Goal: Task Accomplishment & Management: Manage account settings

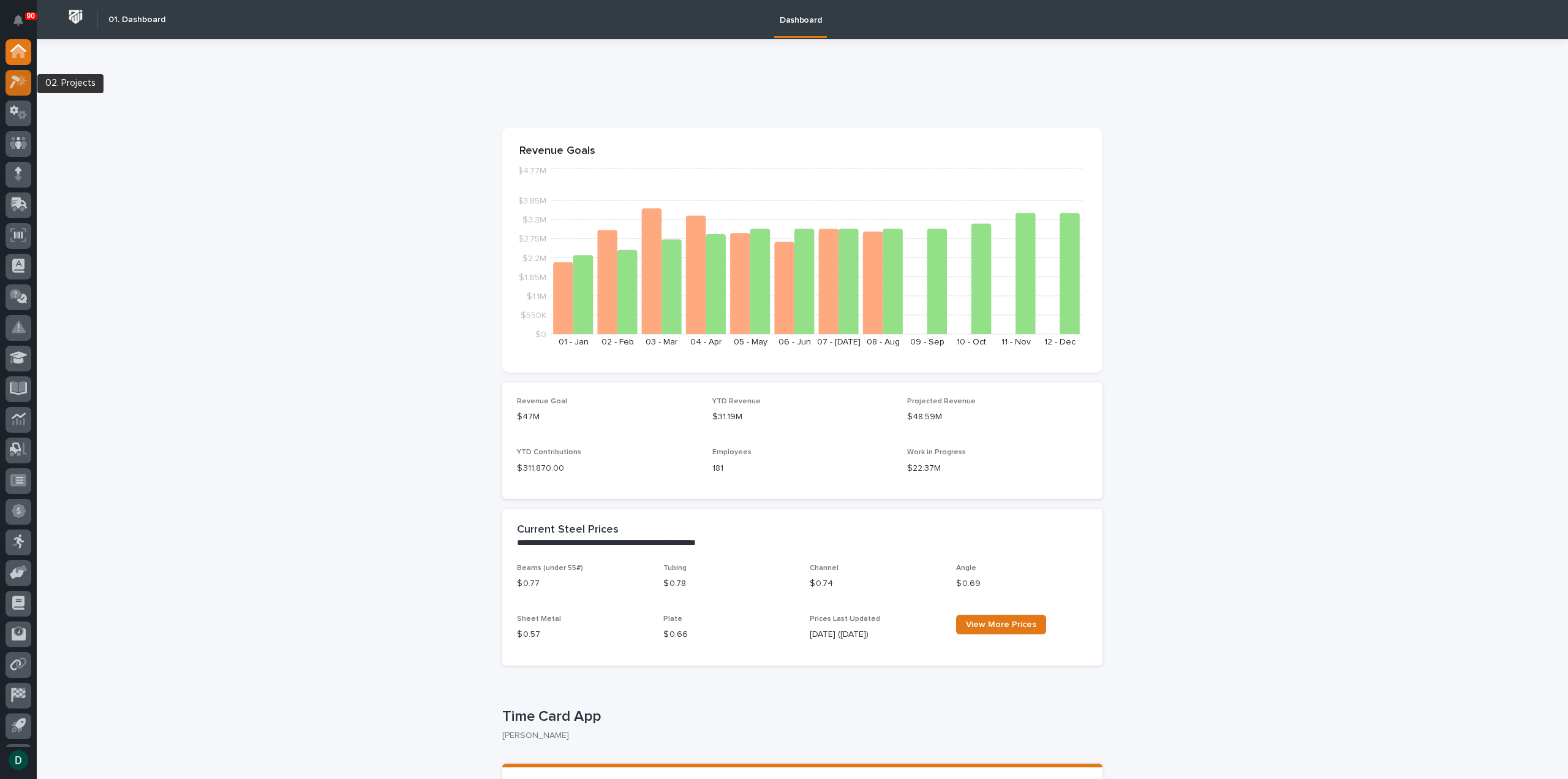
click at [22, 88] on icon at bounding box center [19, 82] width 18 height 14
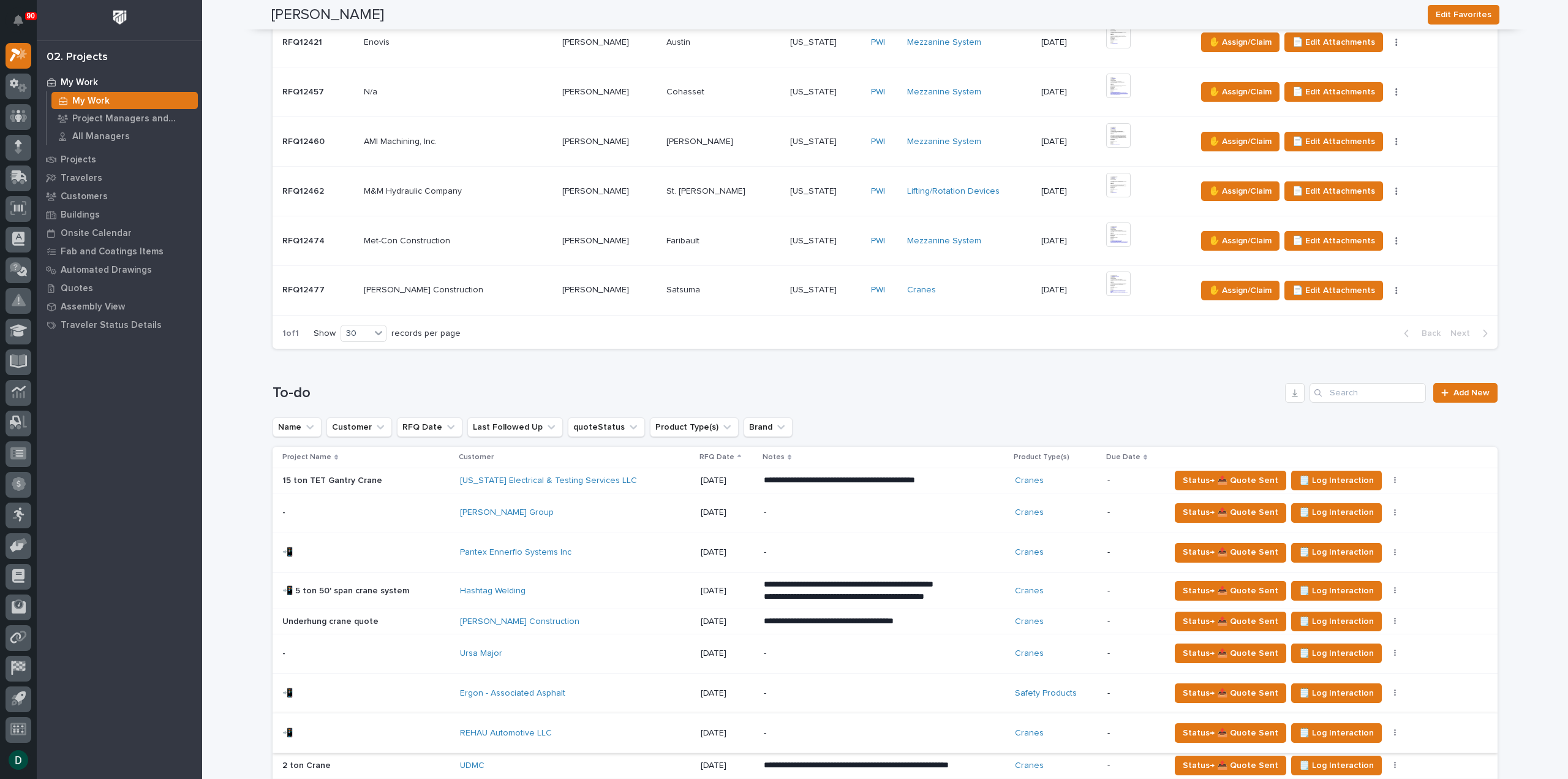
scroll to position [551, 0]
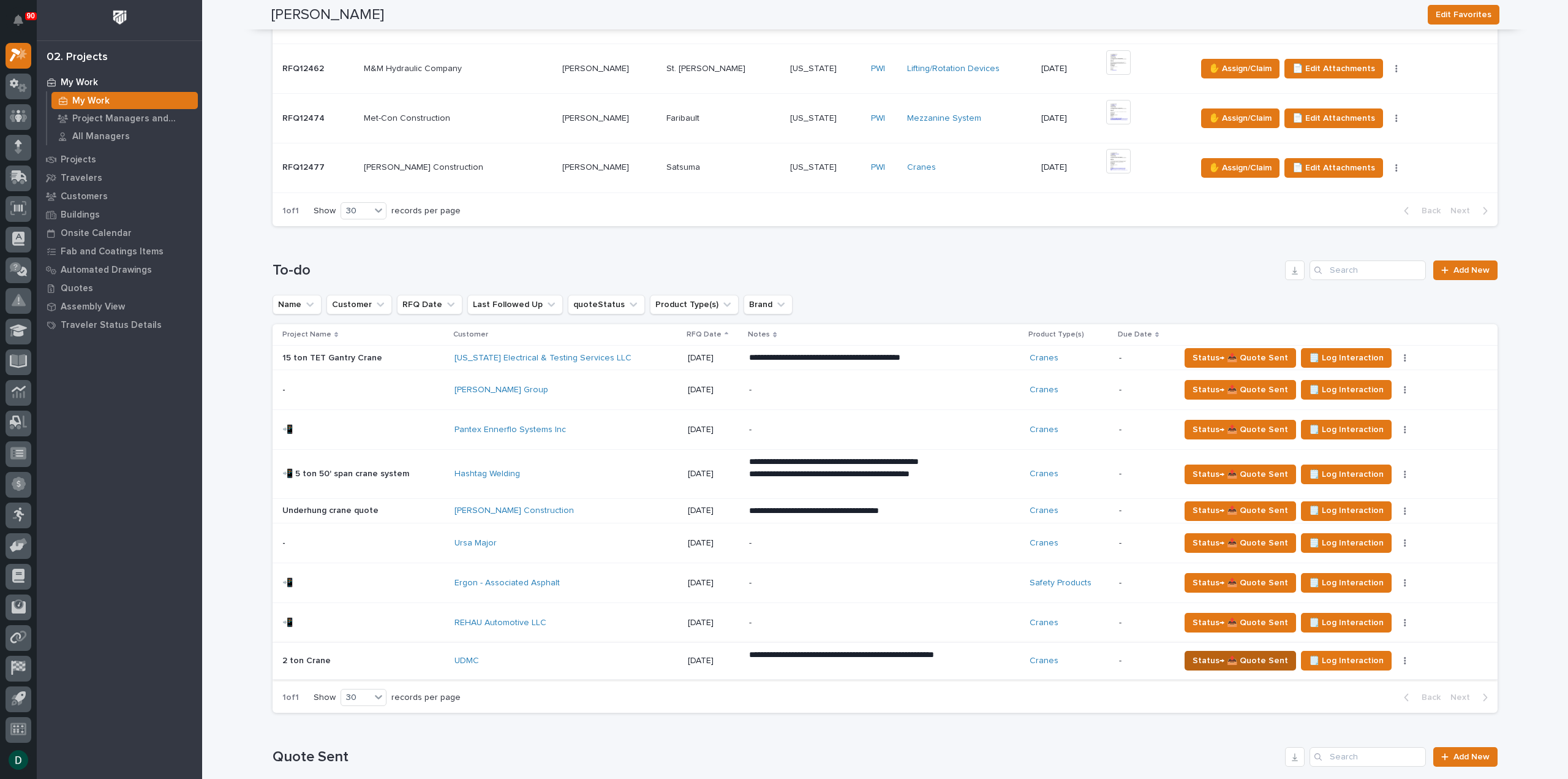
click at [1245, 657] on span "Status→ 📤 Quote Sent" at bounding box center [1240, 660] width 96 height 15
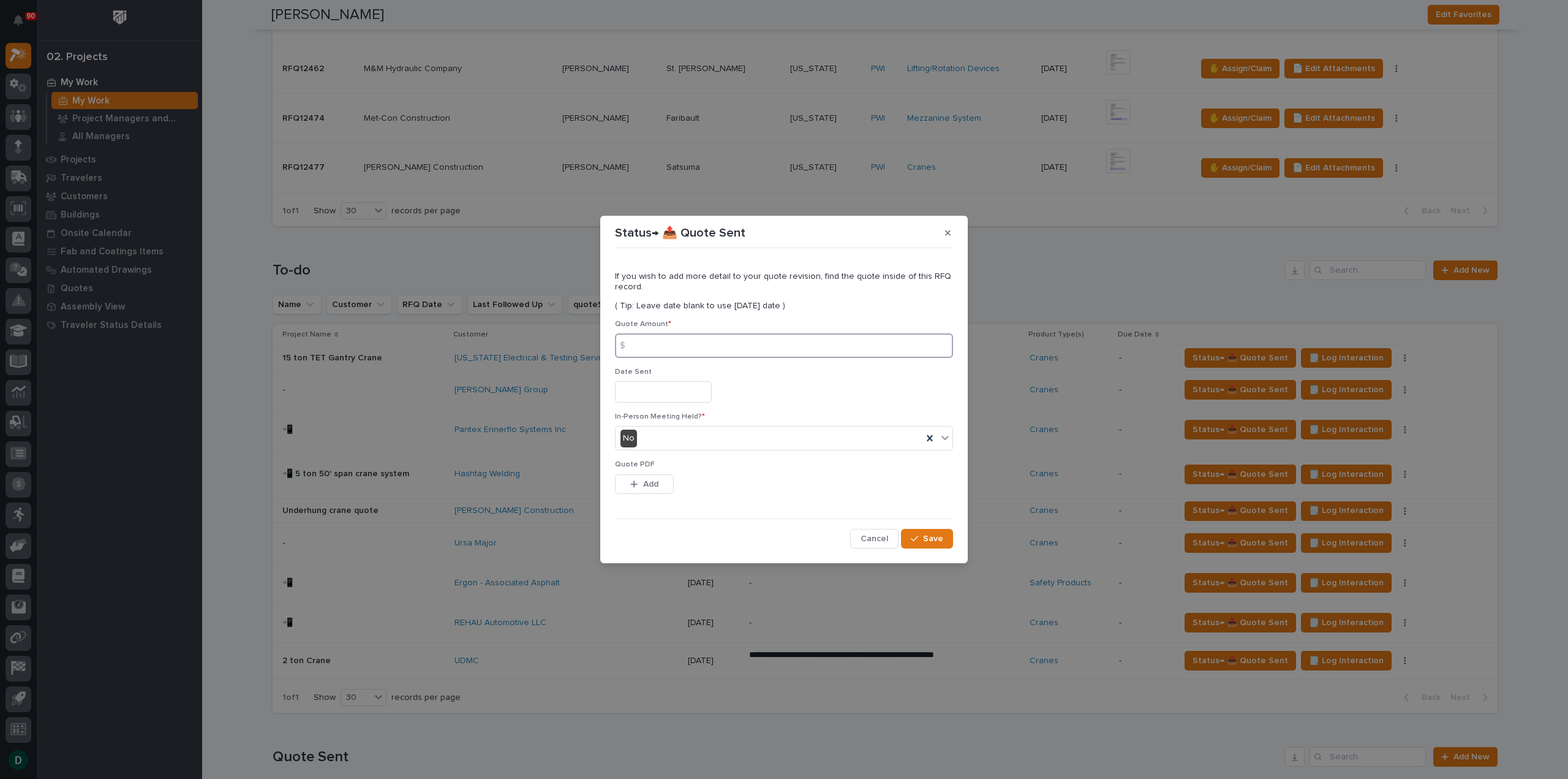
click at [669, 344] on input at bounding box center [784, 346] width 338 height 25
type input "184898"
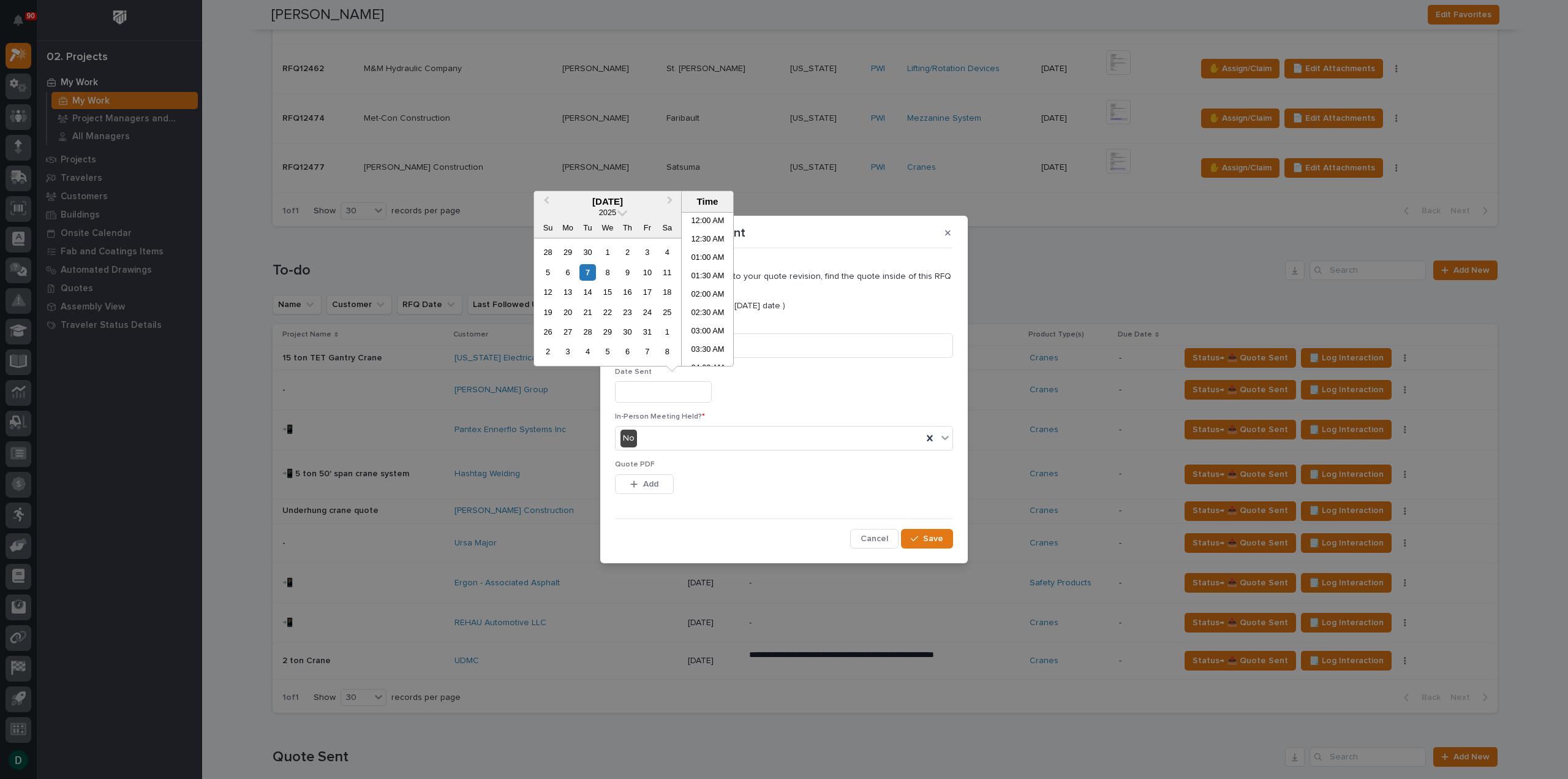
click at [683, 395] on input "text" at bounding box center [663, 392] width 96 height 22
click at [588, 271] on div "7" at bounding box center [587, 271] width 16 height 16
type input "**********"
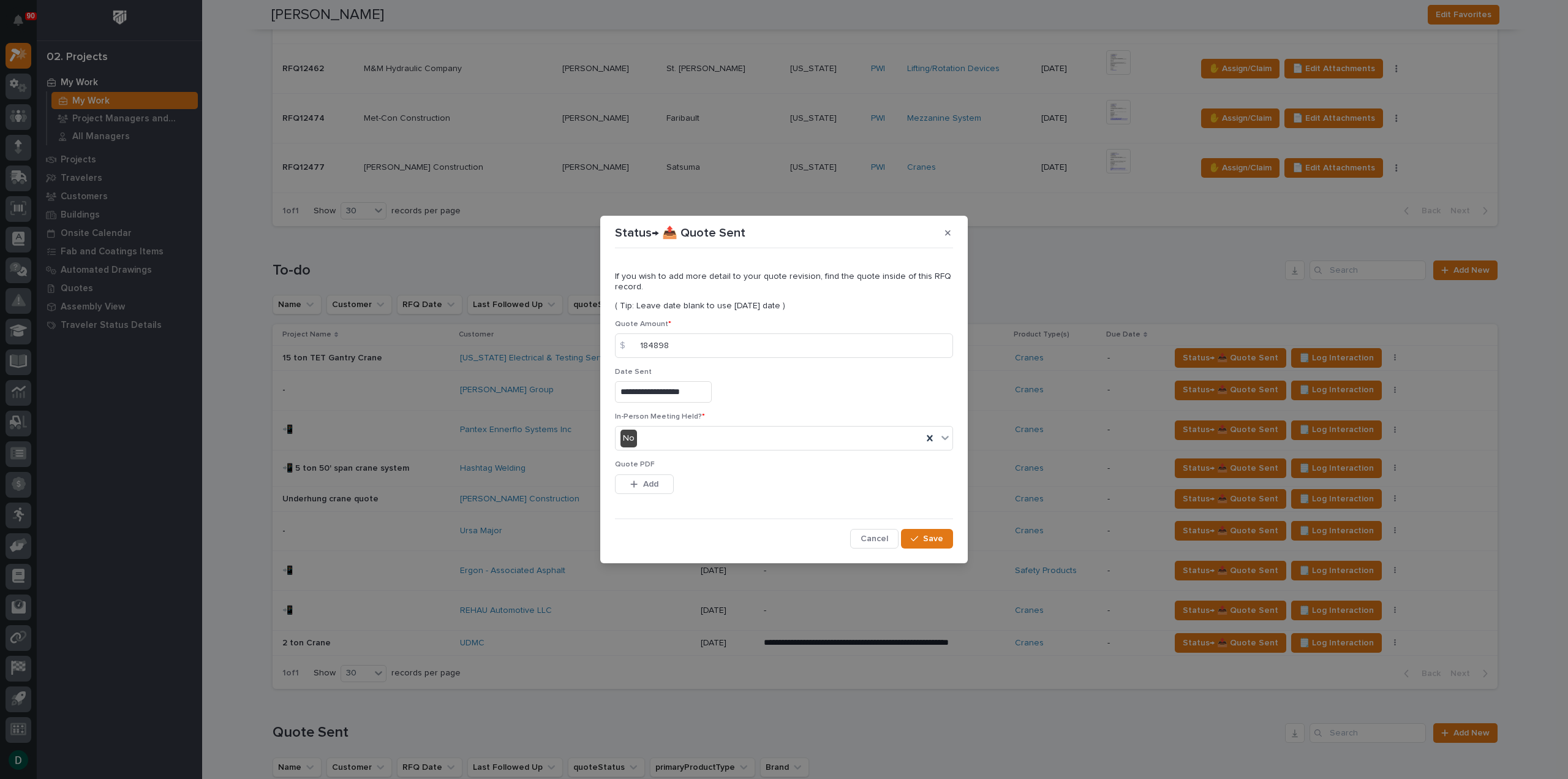
click at [662, 484] on button "Add" at bounding box center [644, 484] width 59 height 19
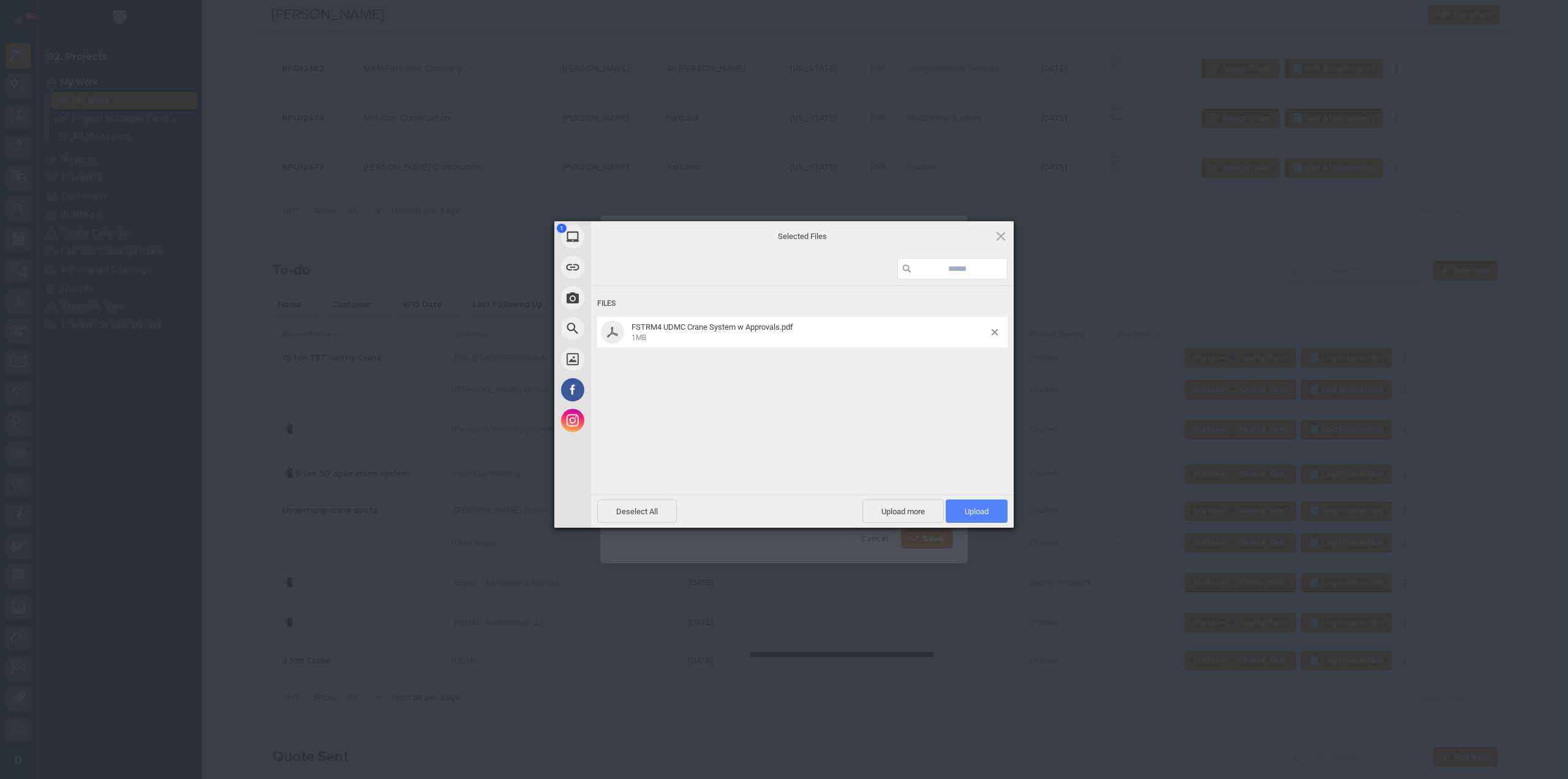
click at [992, 504] on span "Upload 1" at bounding box center [976, 511] width 62 height 23
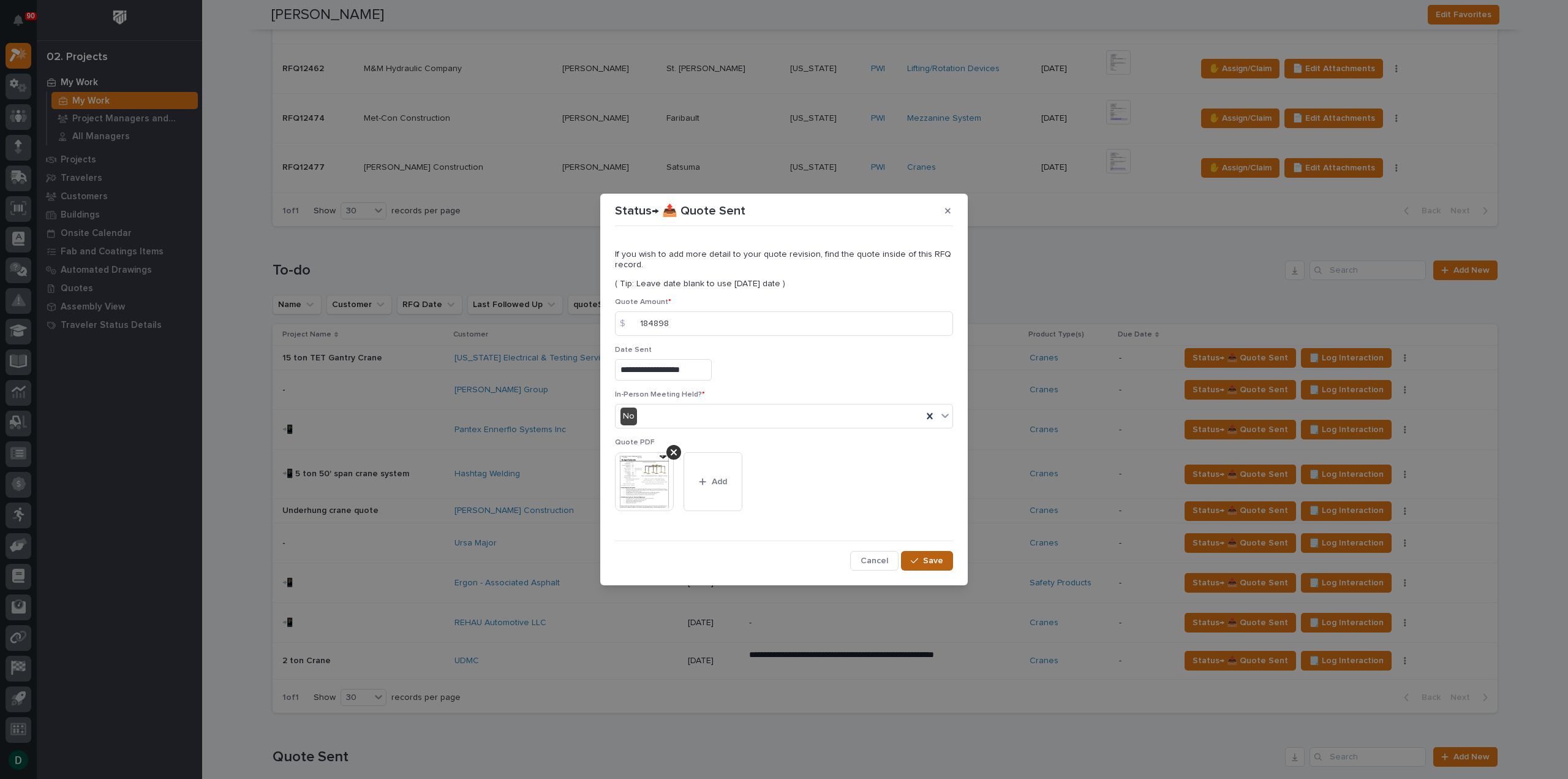
click at [943, 558] on button "Save" at bounding box center [927, 560] width 52 height 19
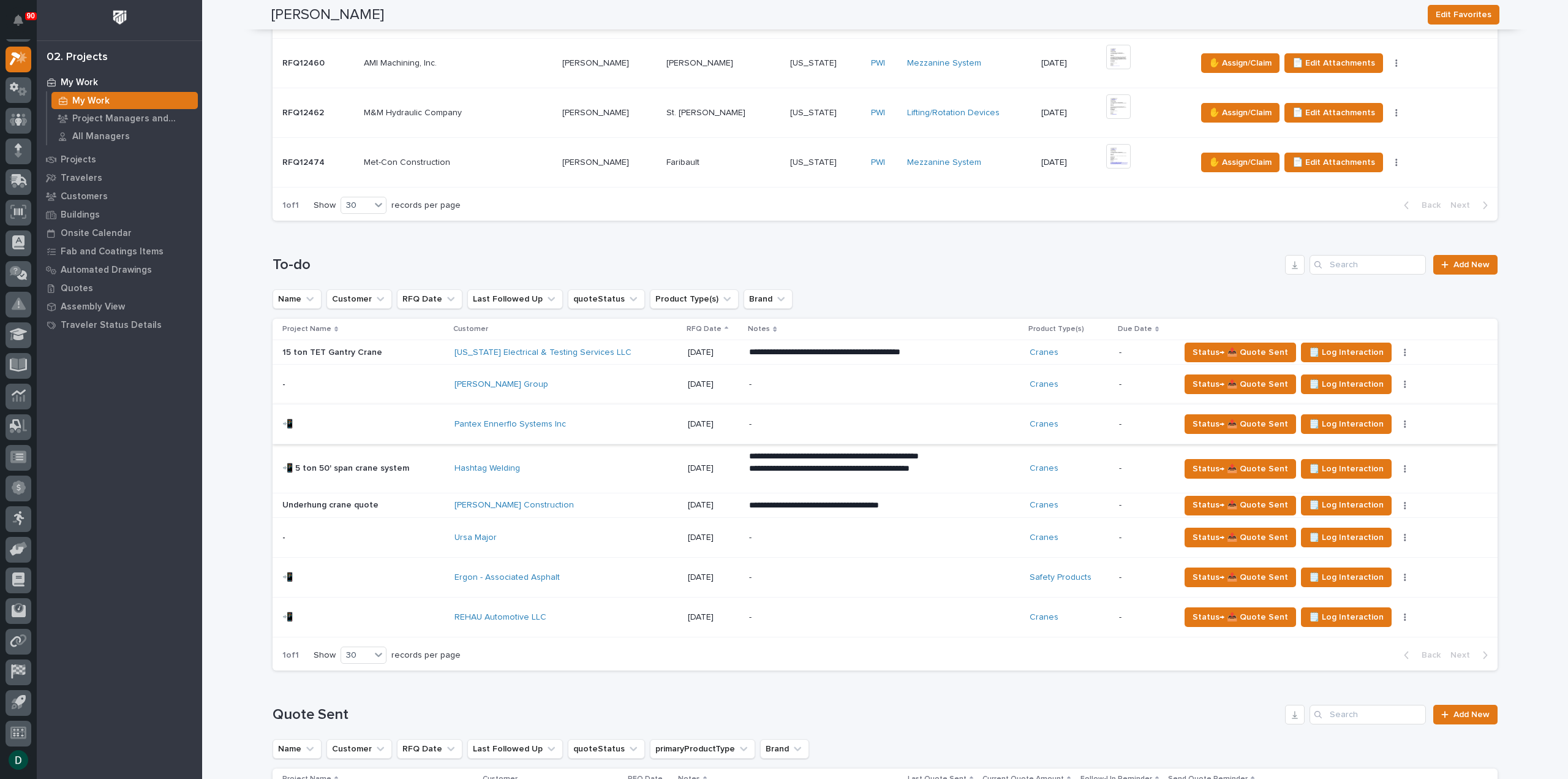
scroll to position [551, 0]
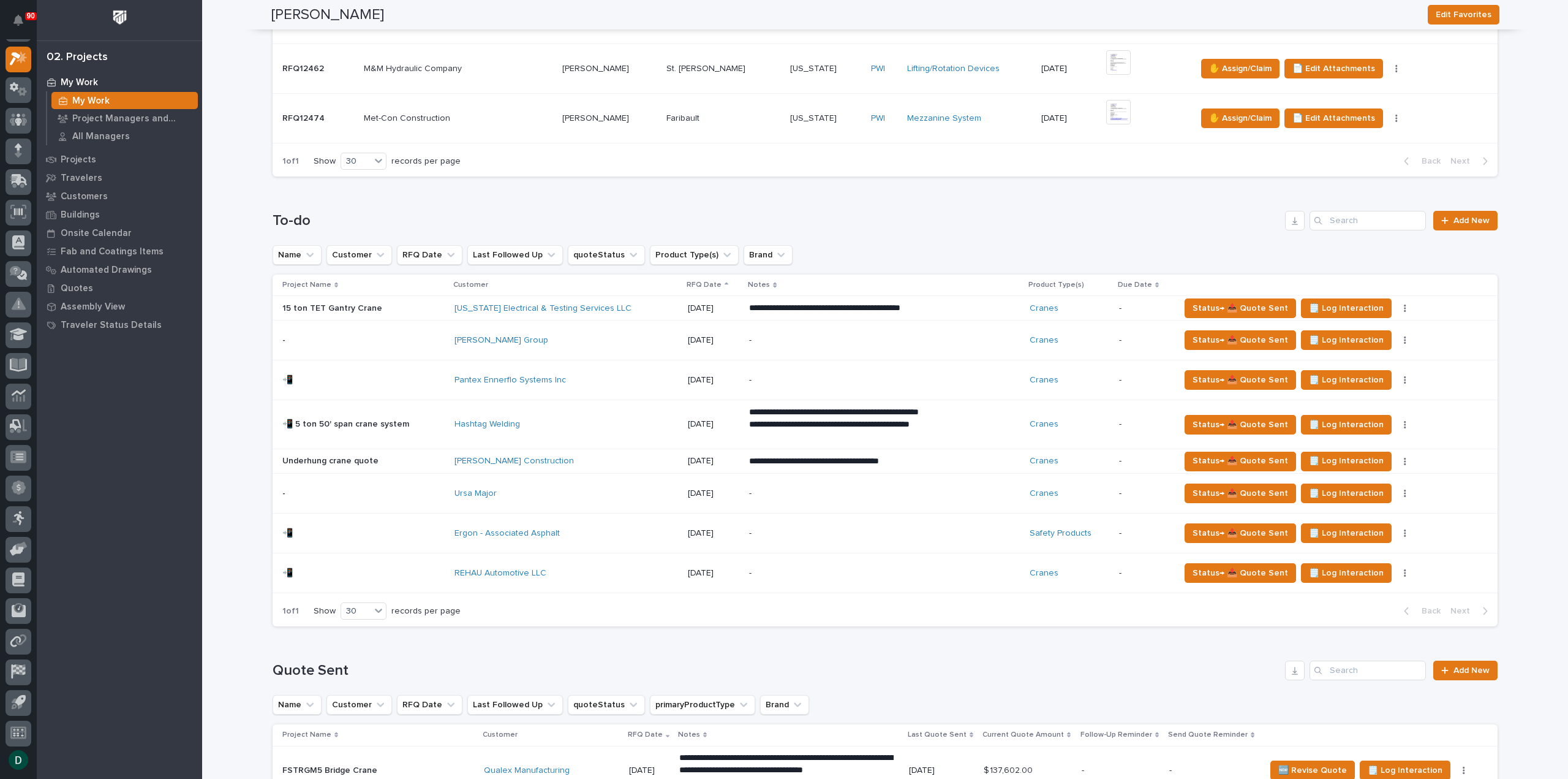
click at [427, 341] on p at bounding box center [363, 340] width 162 height 11
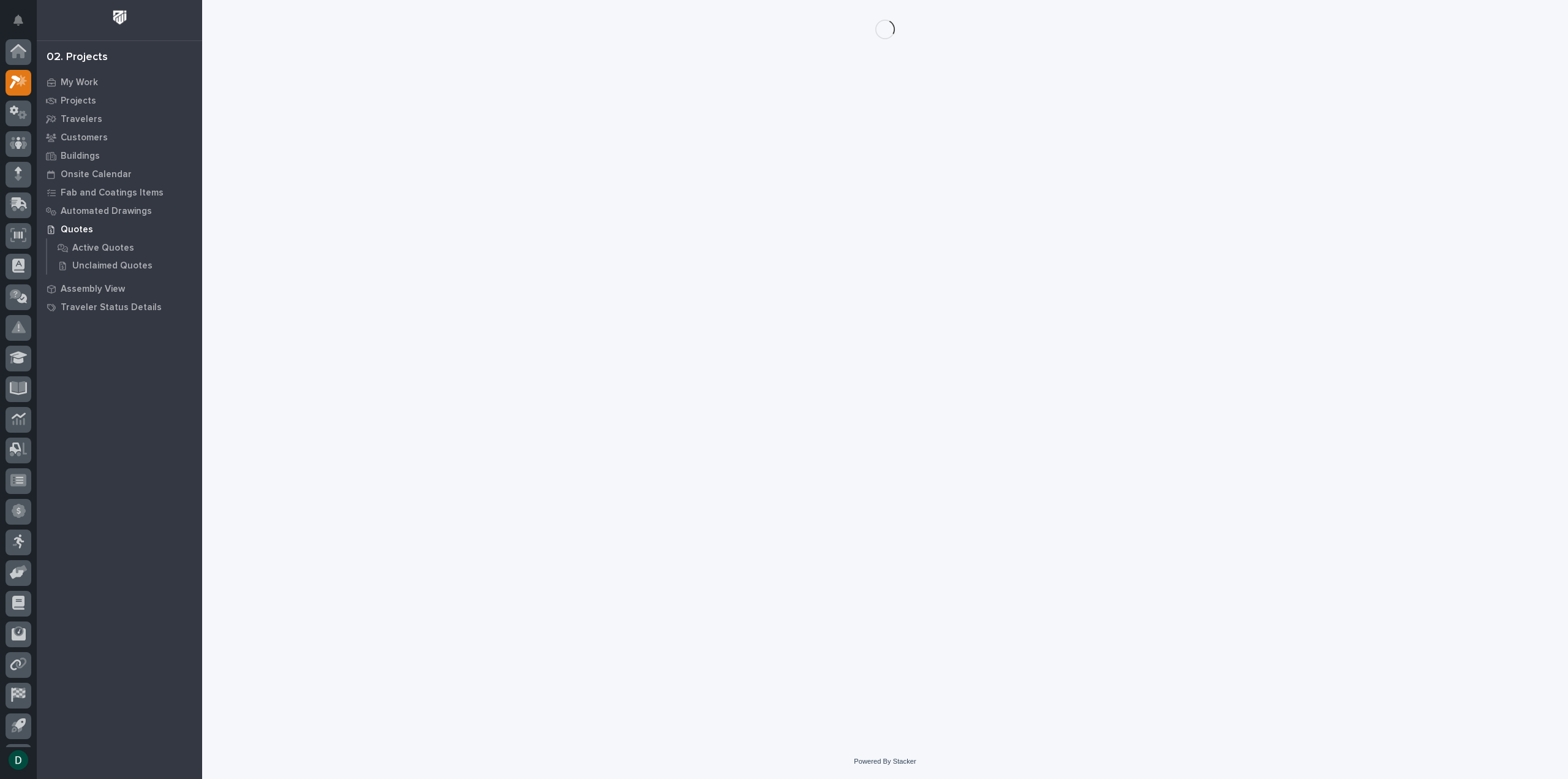
scroll to position [27, 0]
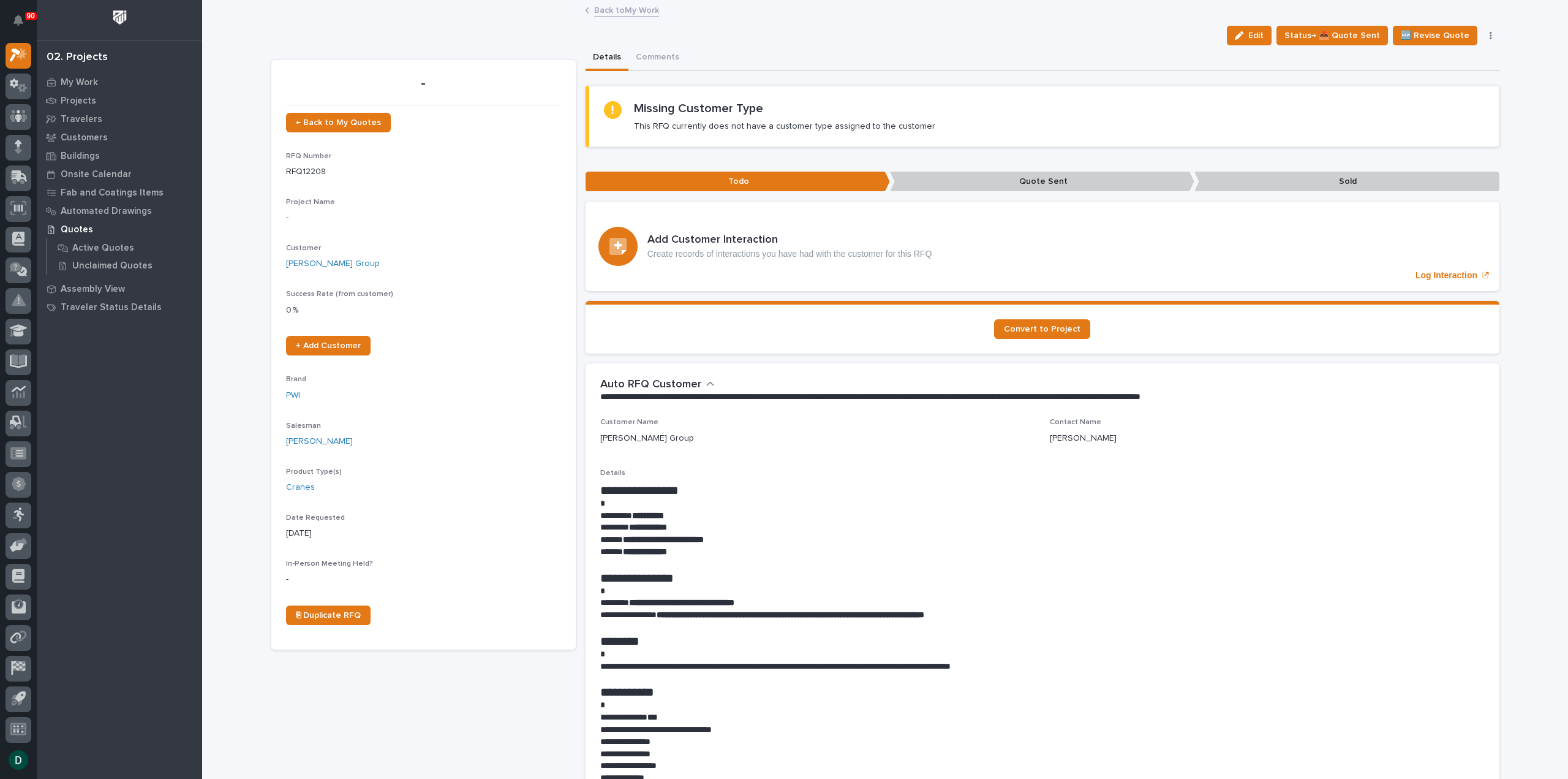
click at [640, 13] on link "Back to My Work" at bounding box center [626, 9] width 65 height 14
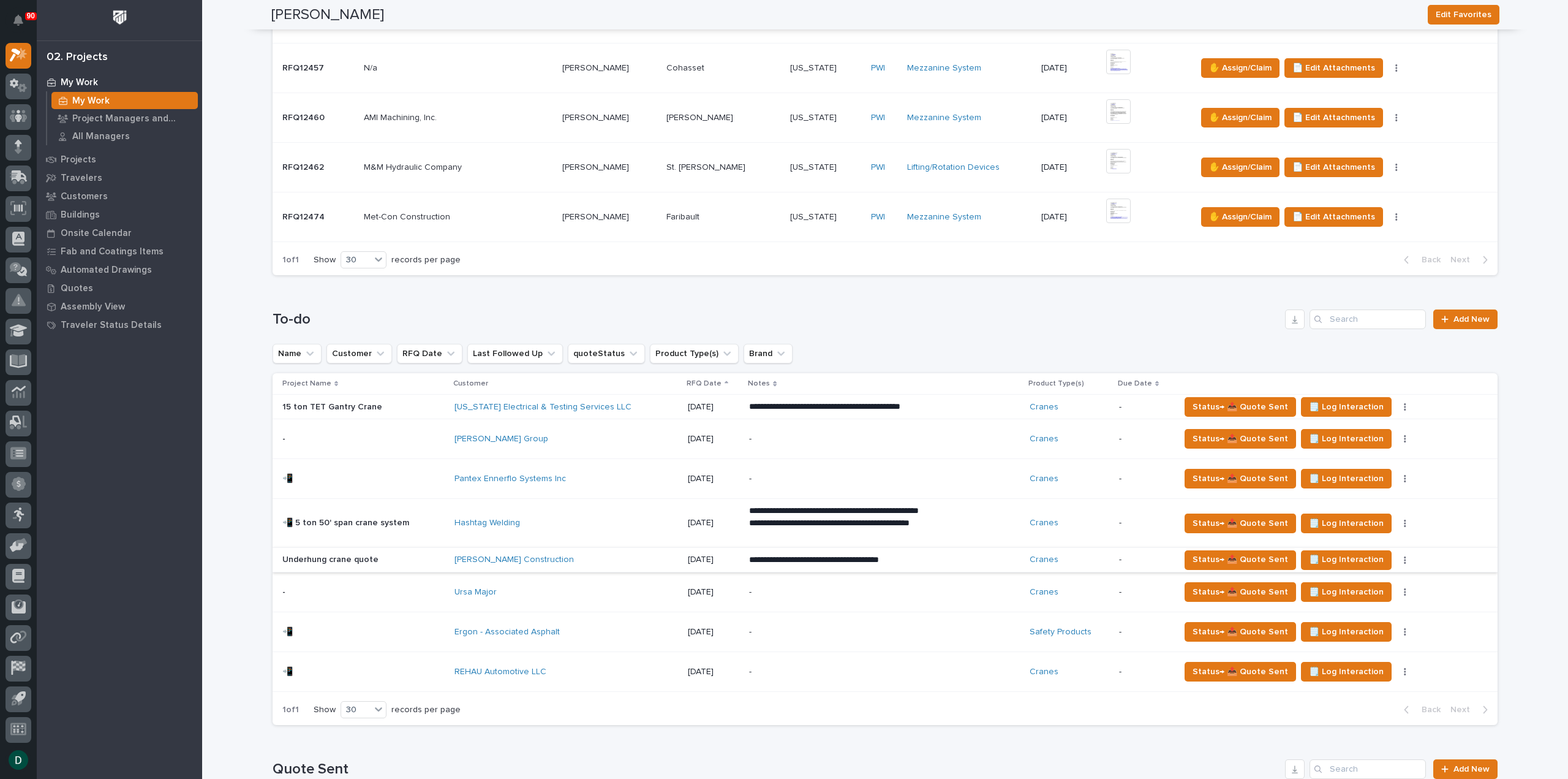
scroll to position [490, 0]
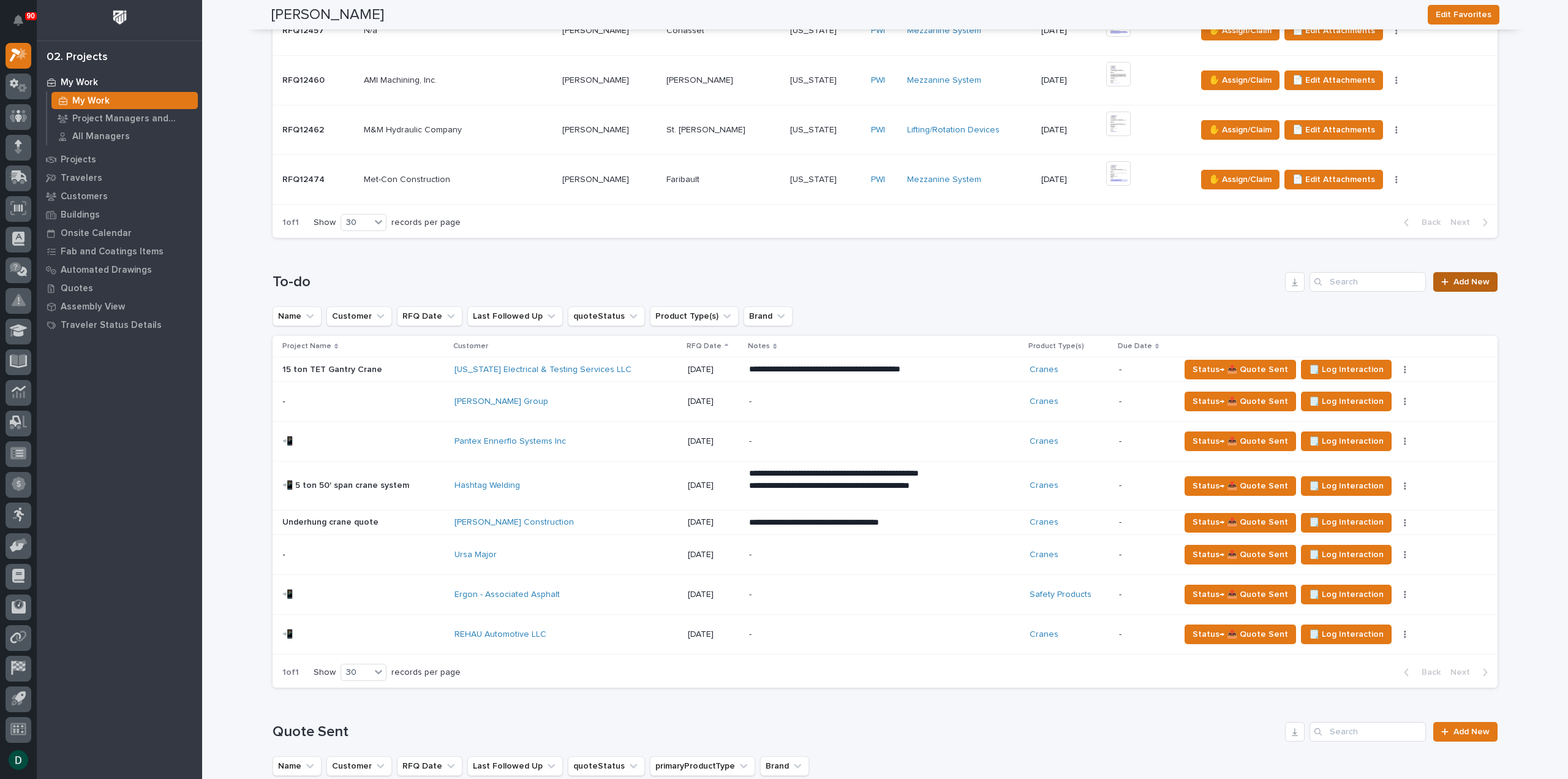
click at [1467, 278] on span "Add New" at bounding box center [1472, 282] width 36 height 8
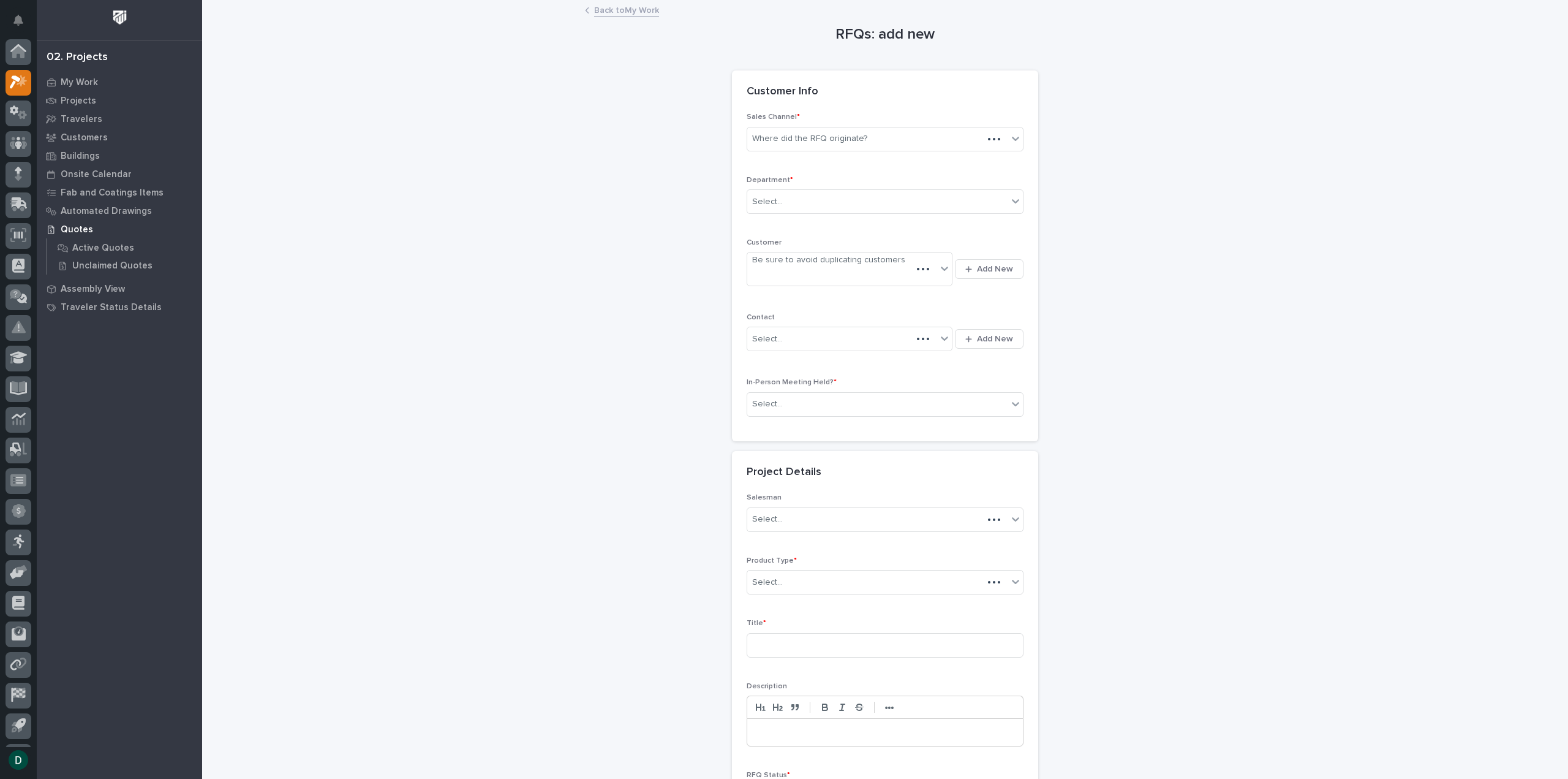
scroll to position [27, 0]
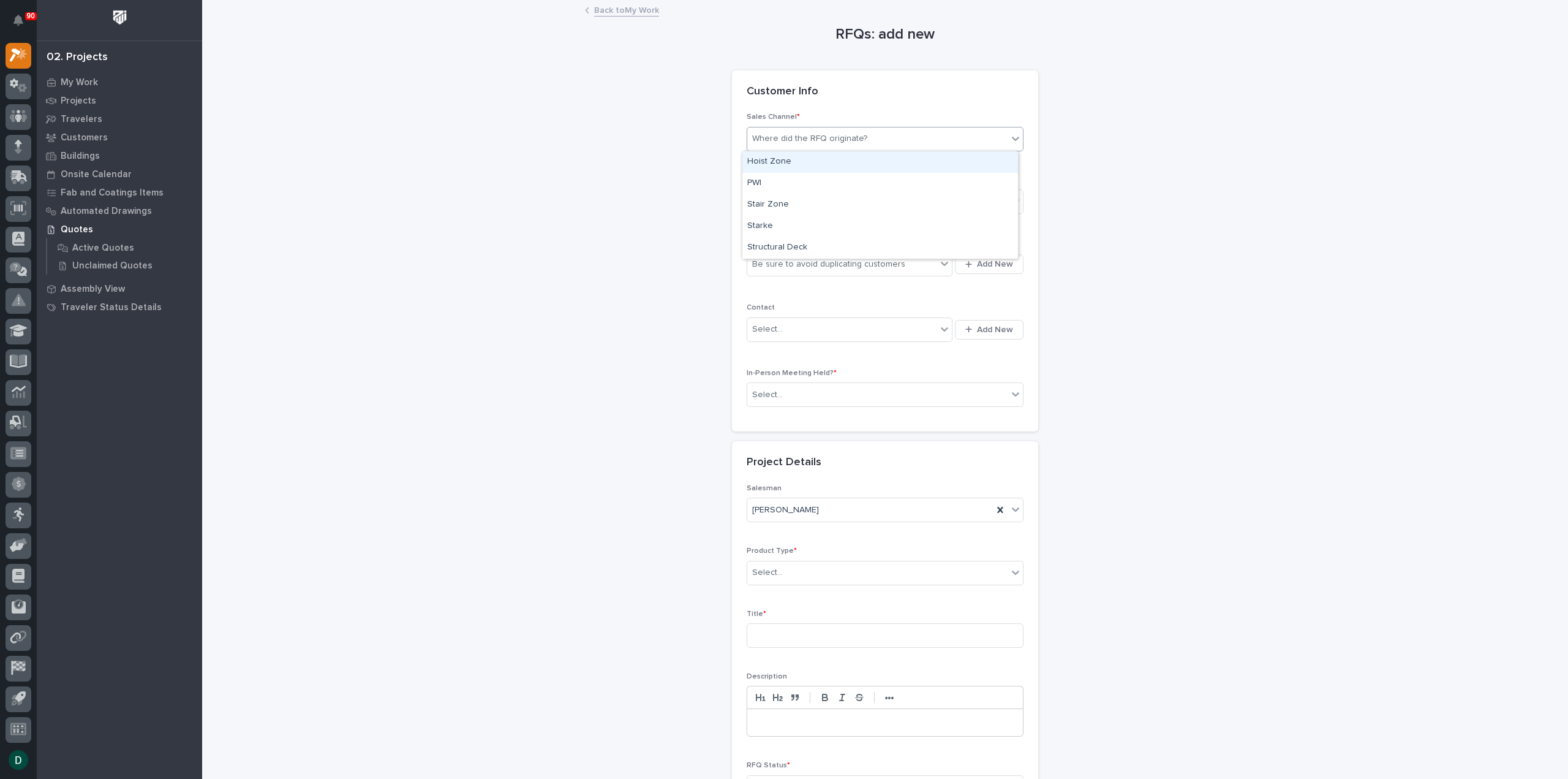
click at [848, 136] on div "Where did the RFQ originate?" at bounding box center [809, 139] width 115 height 13
click at [811, 162] on div "Hoist Zone" at bounding box center [880, 162] width 275 height 22
click at [850, 138] on div "Hoist Zone" at bounding box center [870, 139] width 246 height 20
click at [820, 183] on div "PWI" at bounding box center [880, 184] width 275 height 22
click at [812, 193] on div "Select..." at bounding box center [878, 202] width 261 height 20
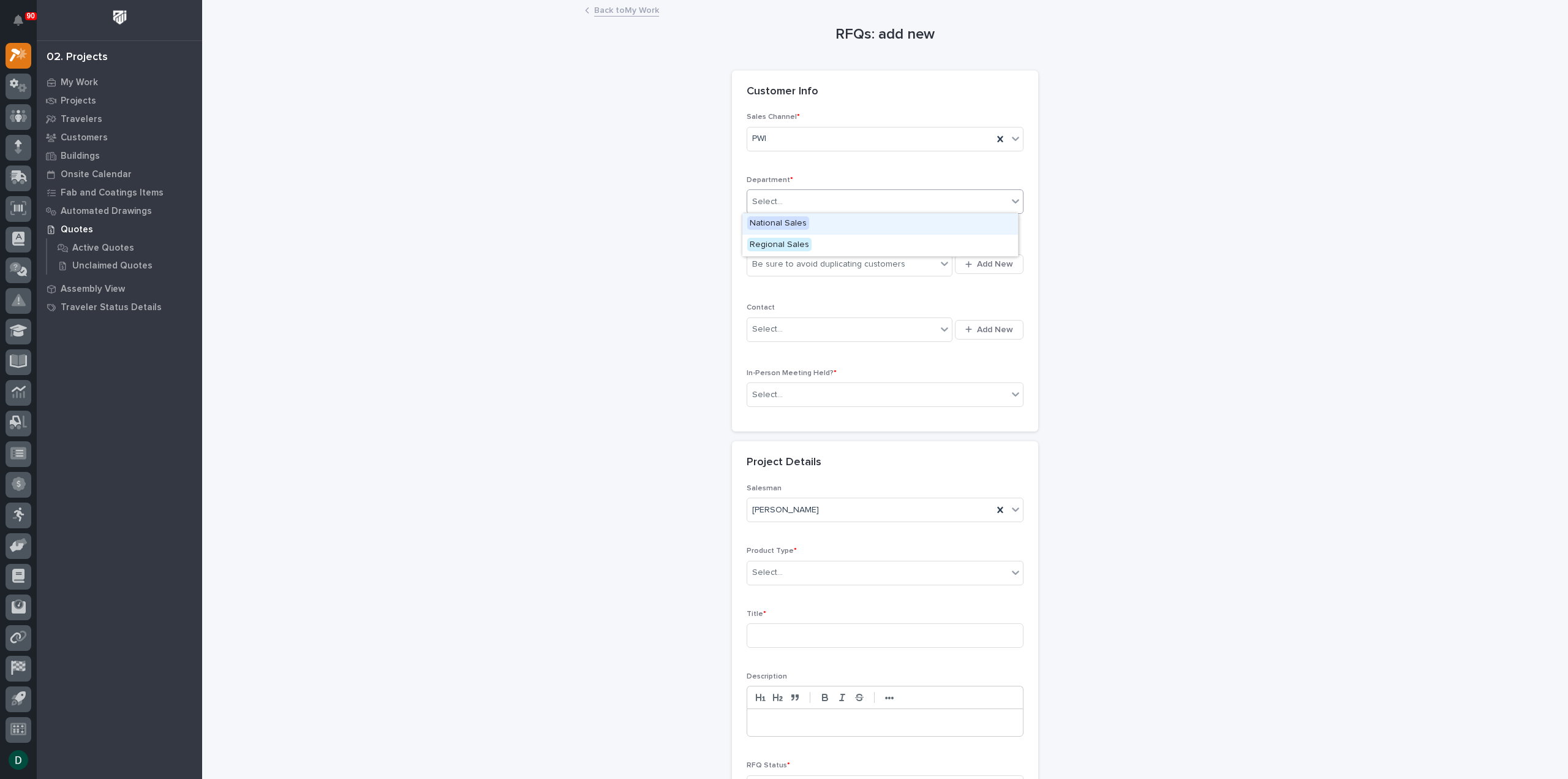
click at [787, 224] on span "National Sales" at bounding box center [778, 222] width 62 height 13
click at [784, 268] on div "Be sure to avoid duplicating customers" at bounding box center [828, 264] width 153 height 13
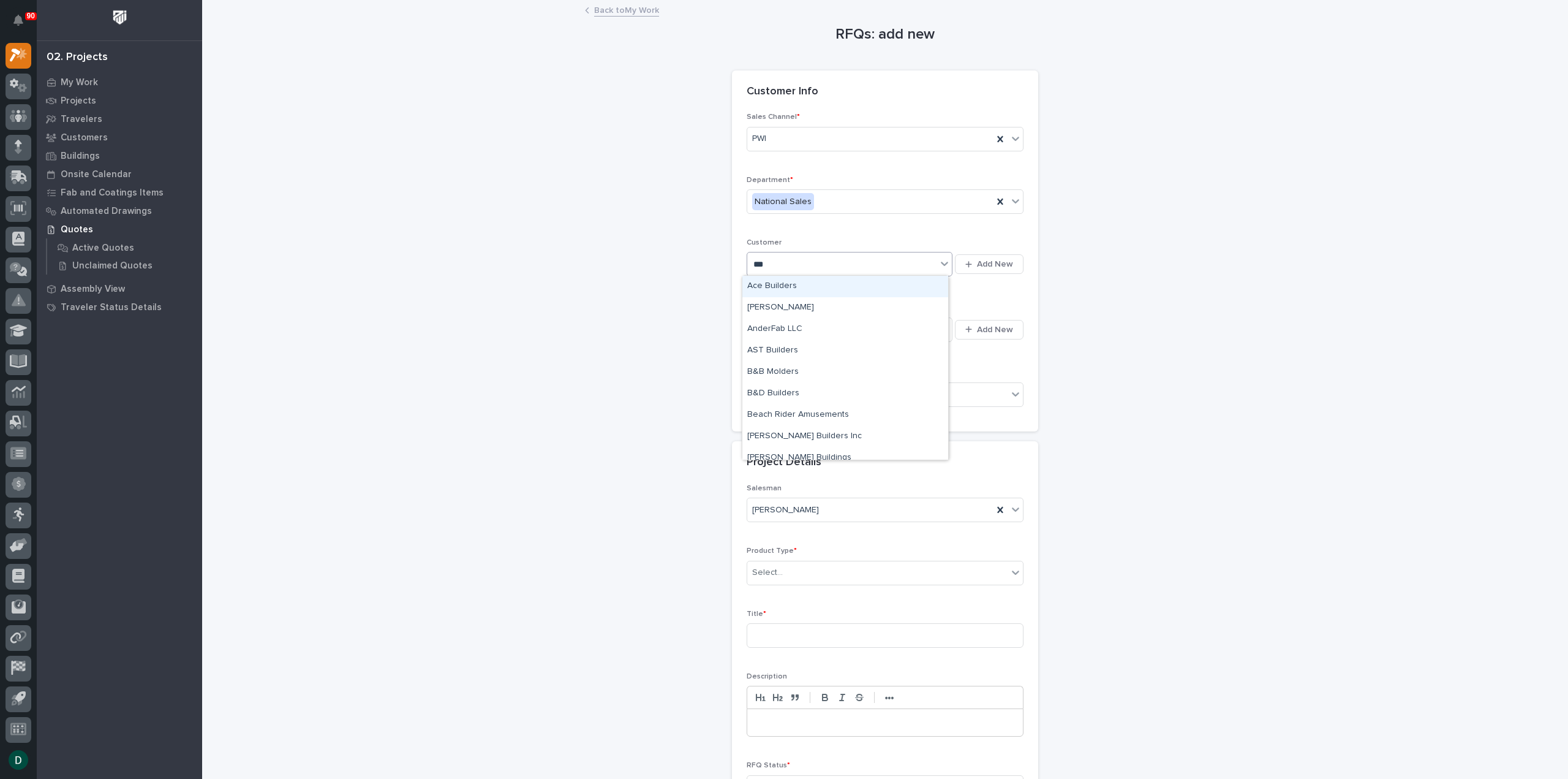
type input "****"
drag, startPoint x: 785, startPoint y: 255, endPoint x: 711, endPoint y: 261, distance: 74.2
click at [711, 261] on div "RFQs: add new Loading... Saving… Loading... Saving… Loading... Saving… Customer…" at bounding box center [885, 427] width 1229 height 852
click at [996, 263] on span "Add New" at bounding box center [995, 264] width 36 height 11
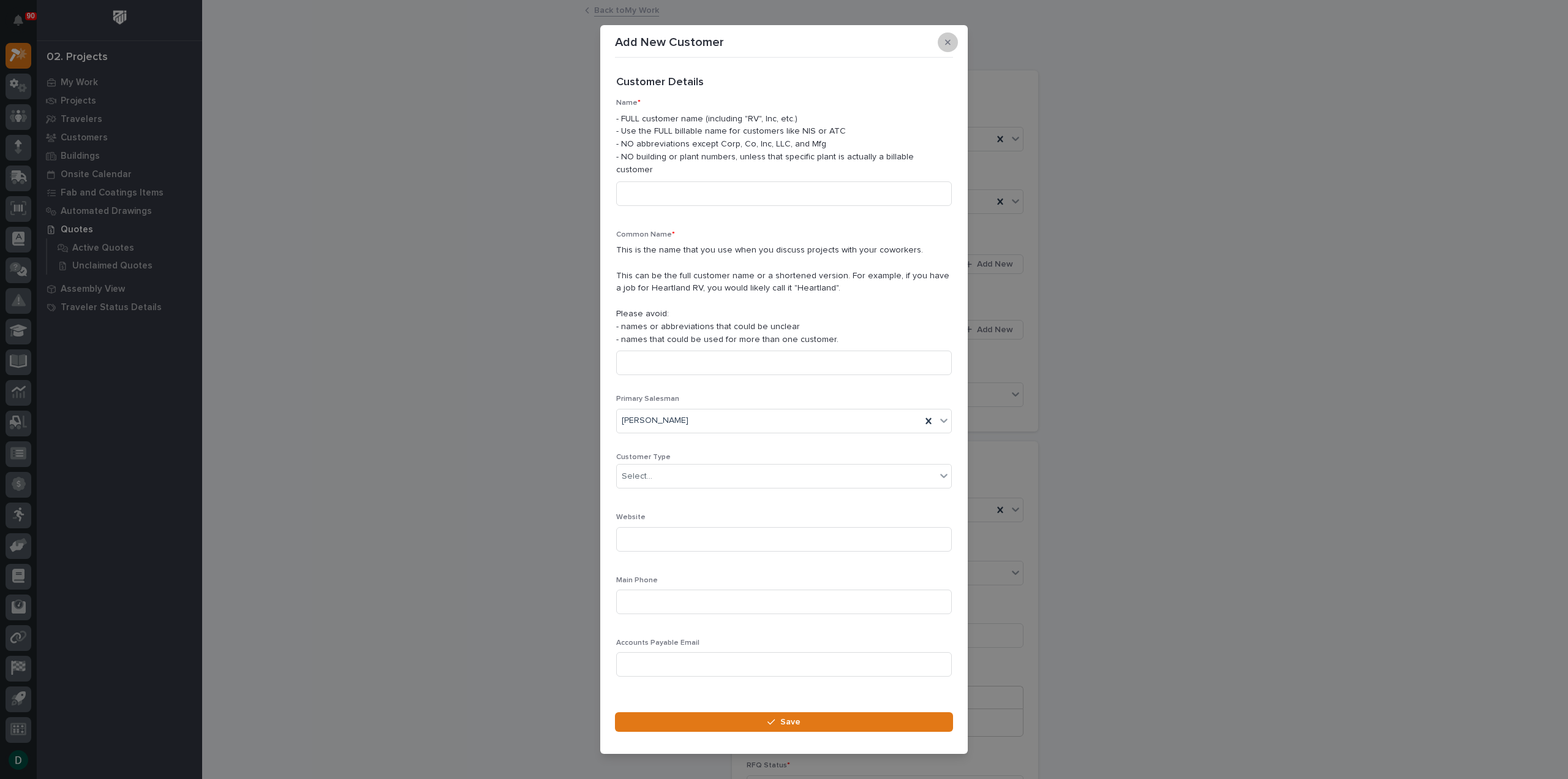
click at [955, 47] on button "button" at bounding box center [948, 42] width 20 height 19
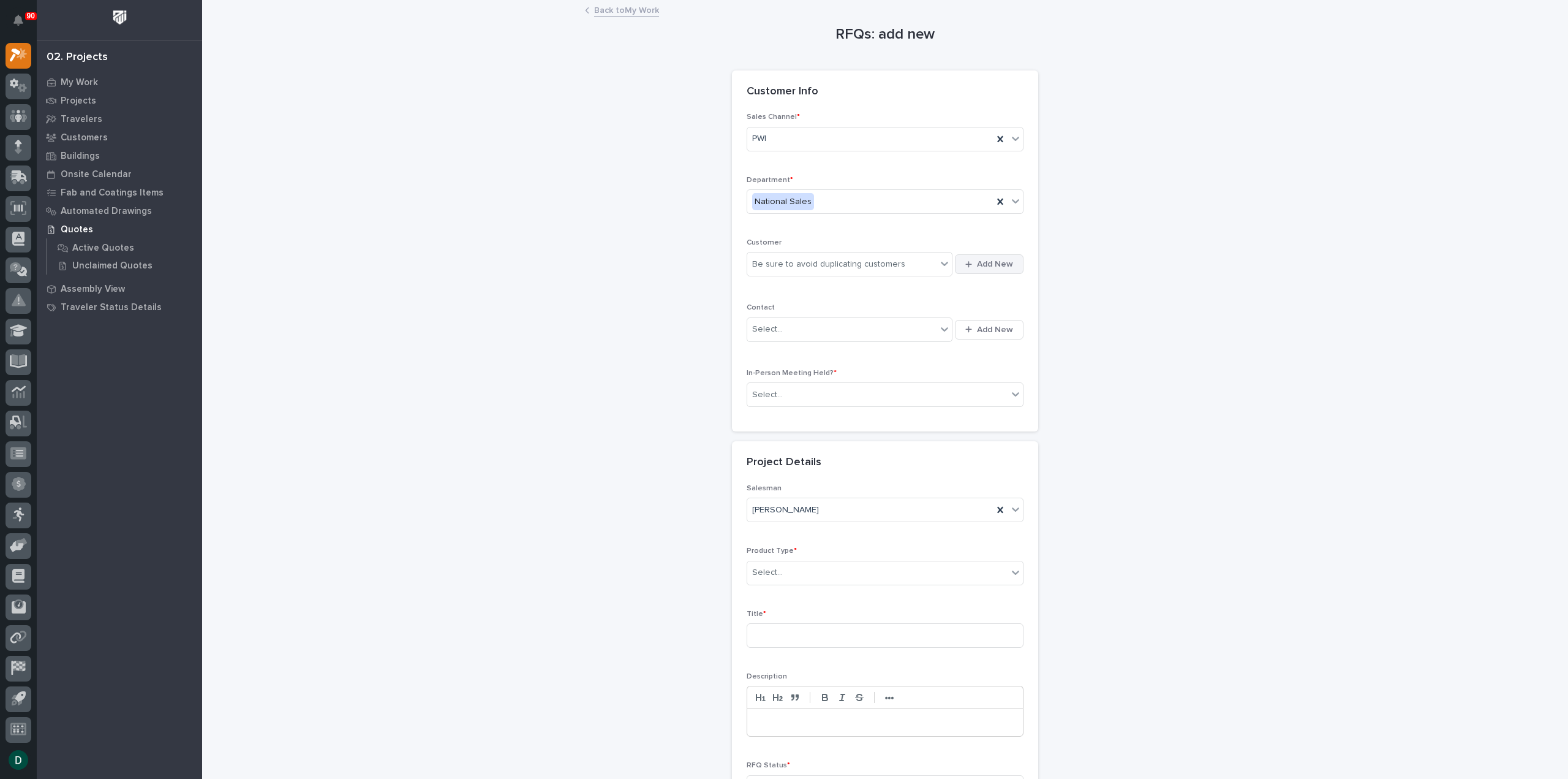
click at [1005, 264] on span "Add New" at bounding box center [995, 264] width 36 height 11
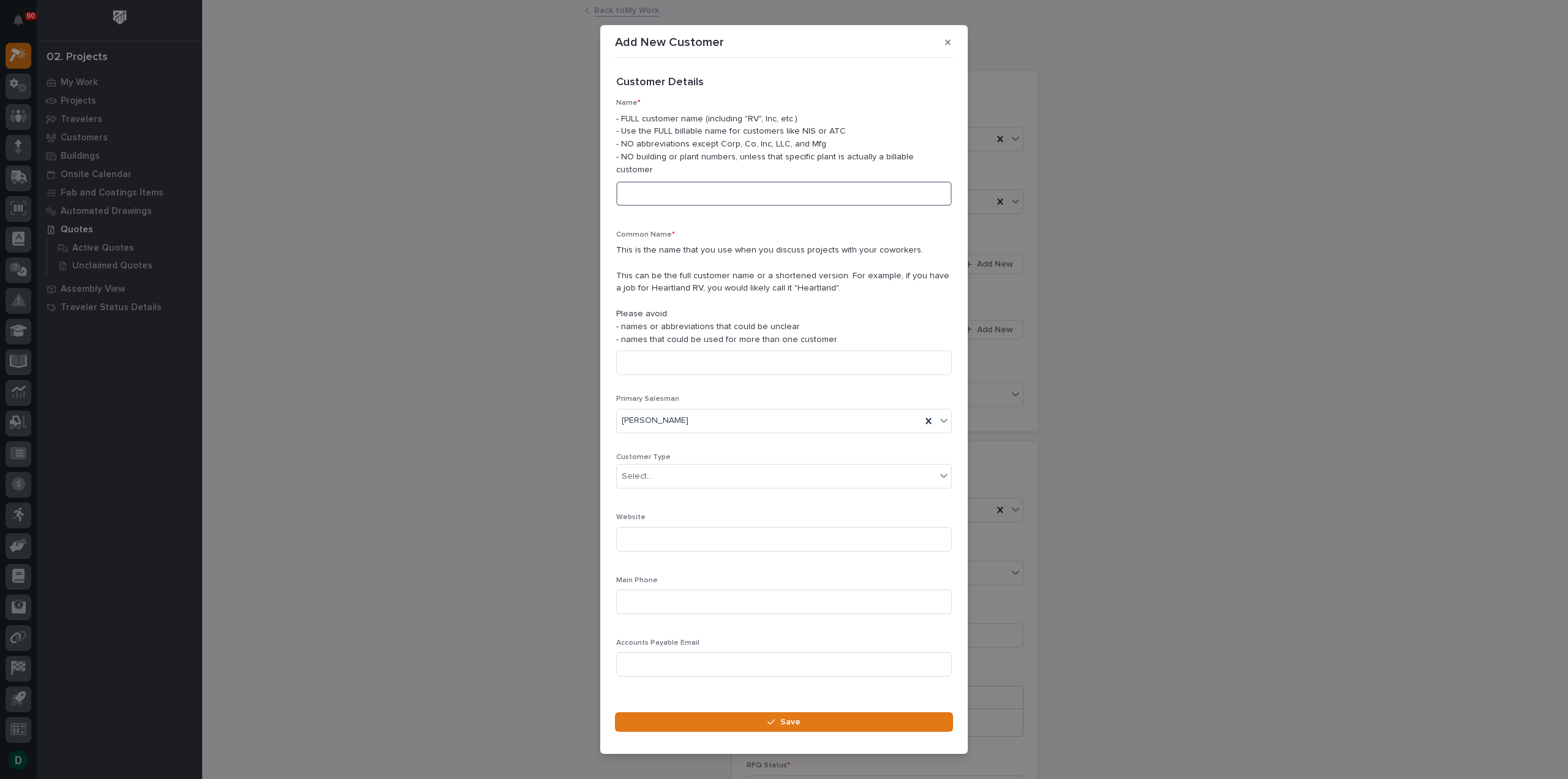
click at [683, 186] on input at bounding box center [784, 194] width 336 height 25
type input "[PERSON_NAME] Pilings"
click at [674, 351] on input at bounding box center [784, 363] width 336 height 25
type input "[PERSON_NAME] Pilings"
click at [659, 472] on div "Select..." at bounding box center [777, 476] width 319 height 20
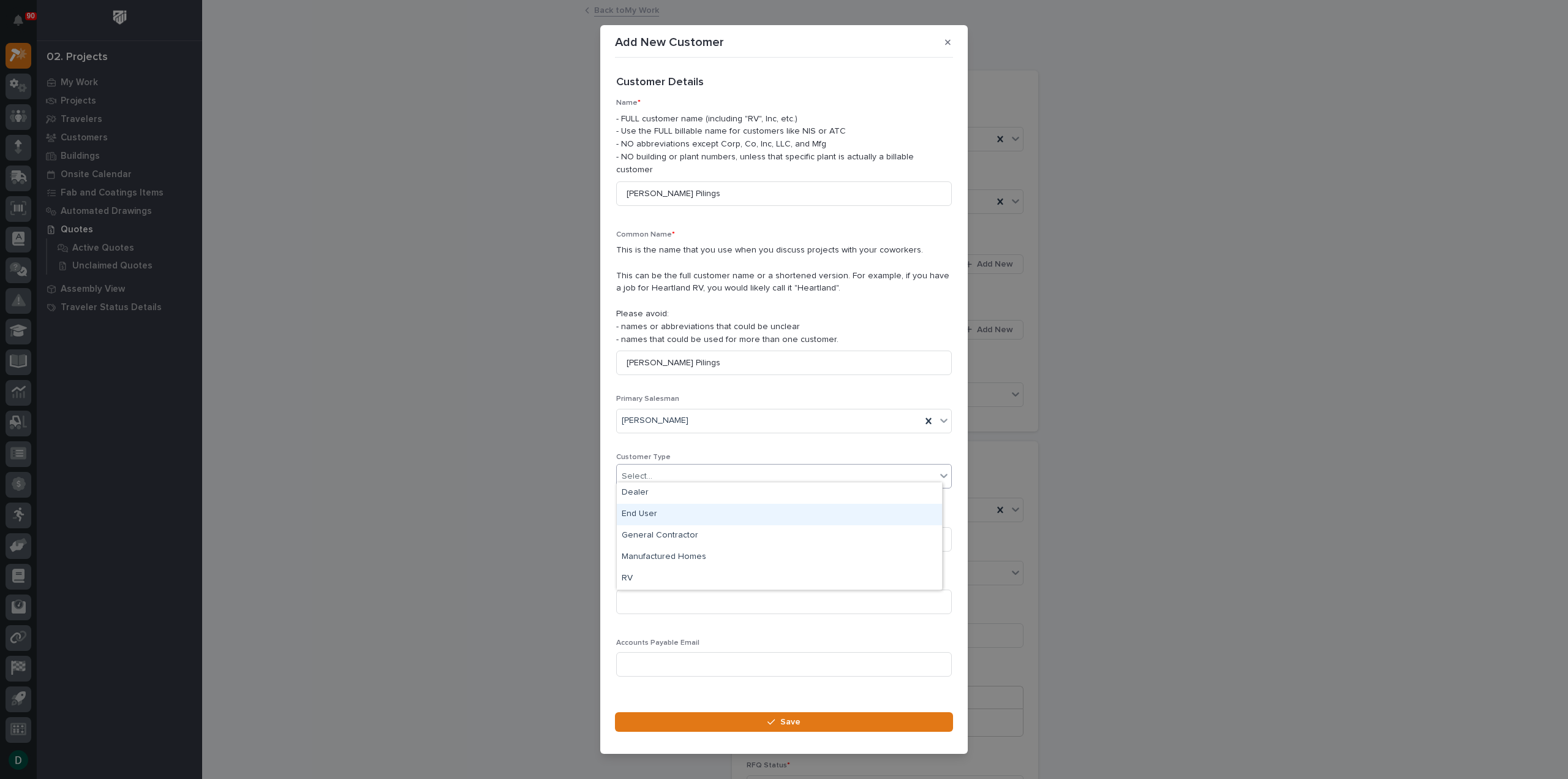
click at [651, 517] on div "End User" at bounding box center [780, 514] width 325 height 22
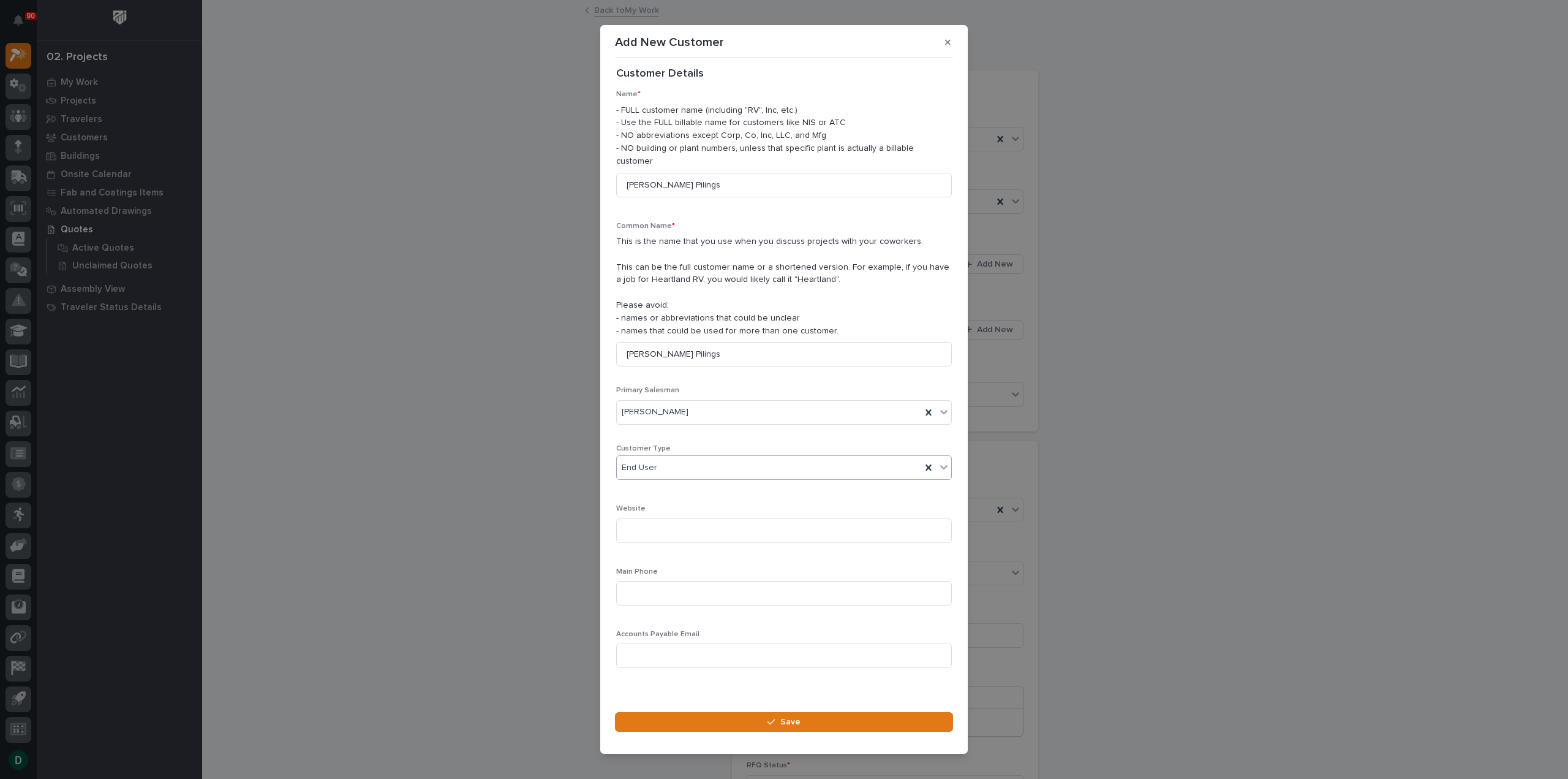
scroll to position [17, 0]
drag, startPoint x: 771, startPoint y: 717, endPoint x: 777, endPoint y: 704, distance: 14.3
click at [771, 719] on icon "button" at bounding box center [771, 721] width 8 height 5
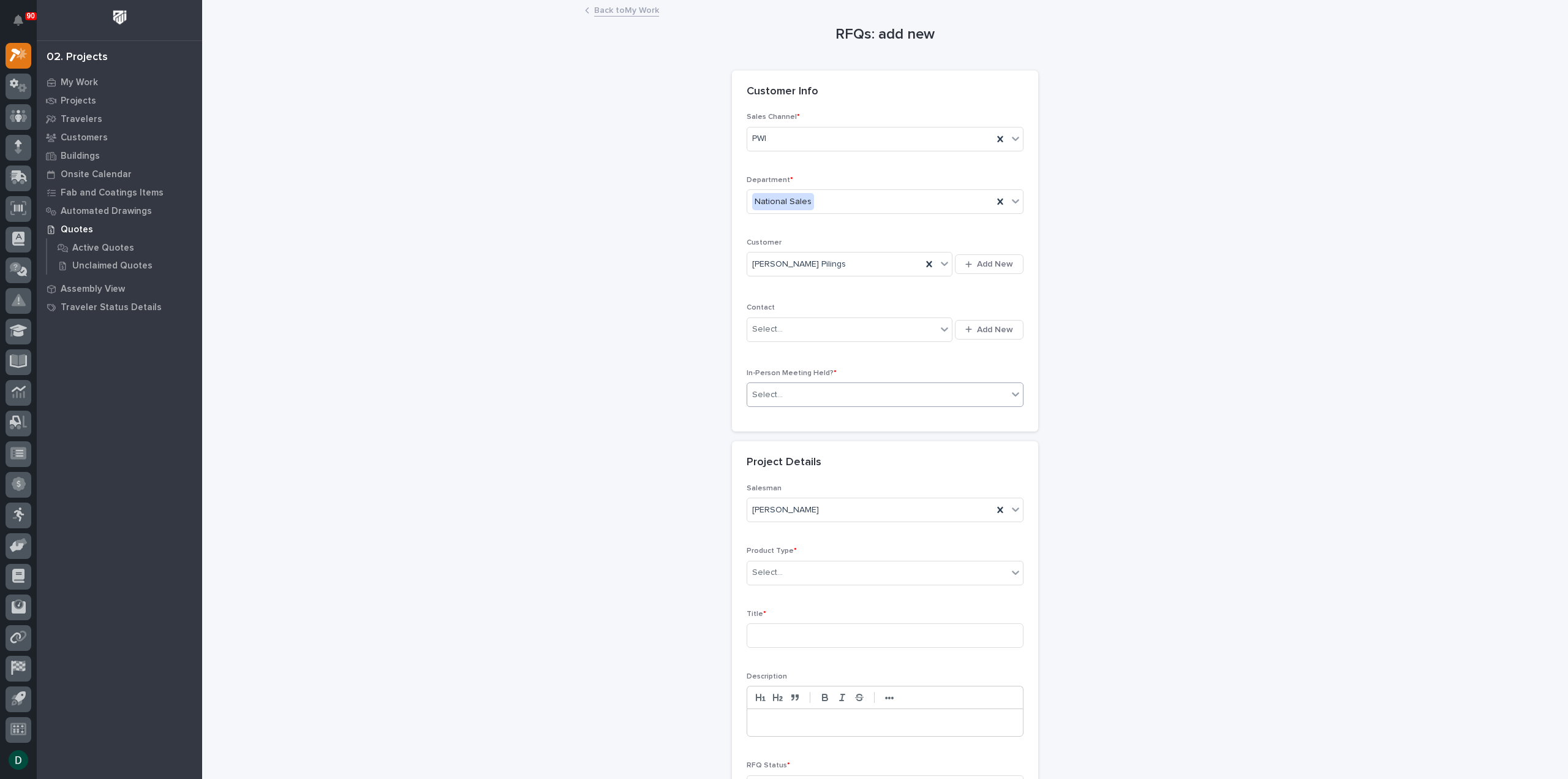
click at [876, 393] on div "Select..." at bounding box center [878, 395] width 261 height 20
click at [787, 440] on div "No" at bounding box center [880, 437] width 275 height 22
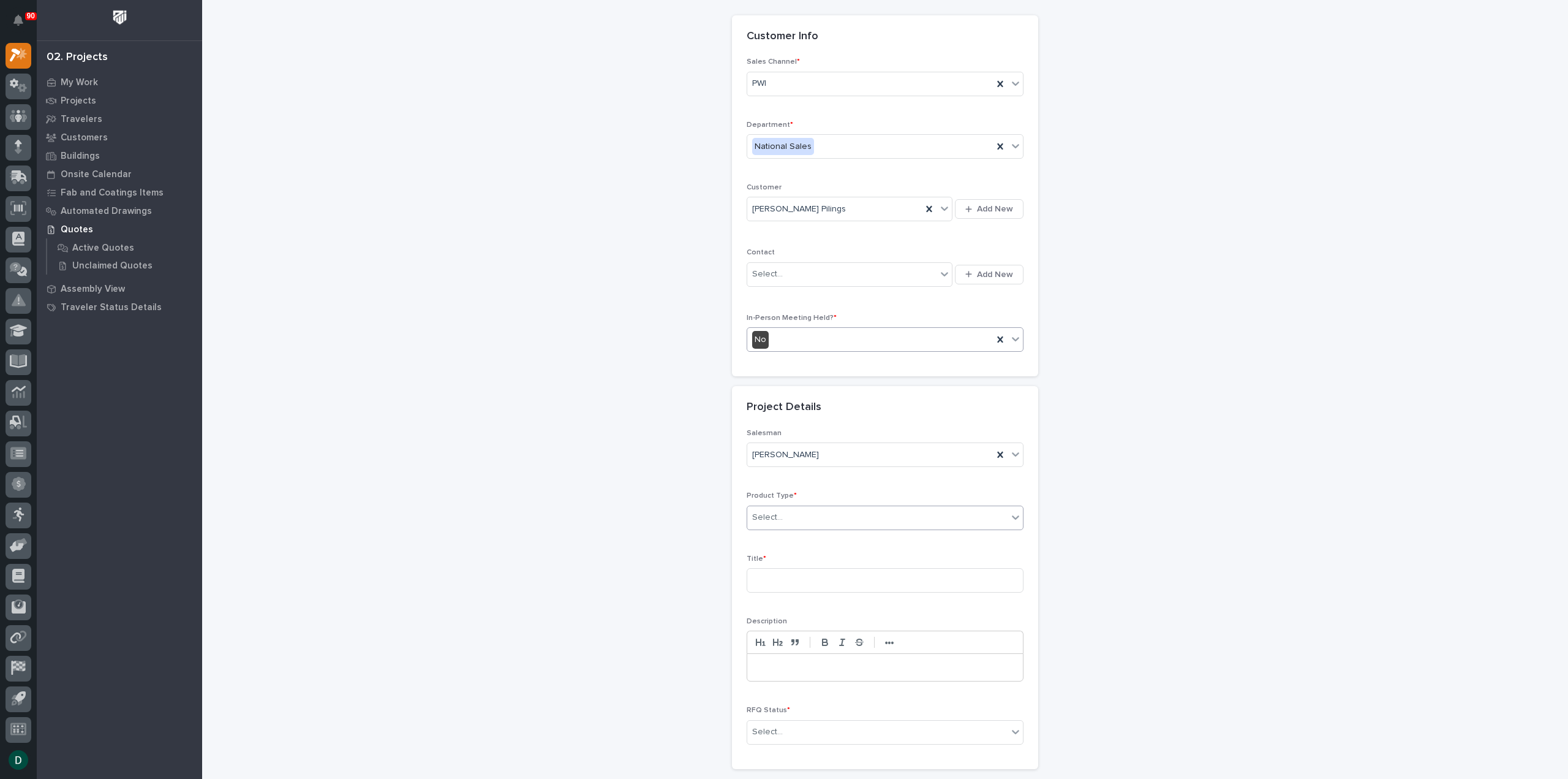
scroll to position [166, 0]
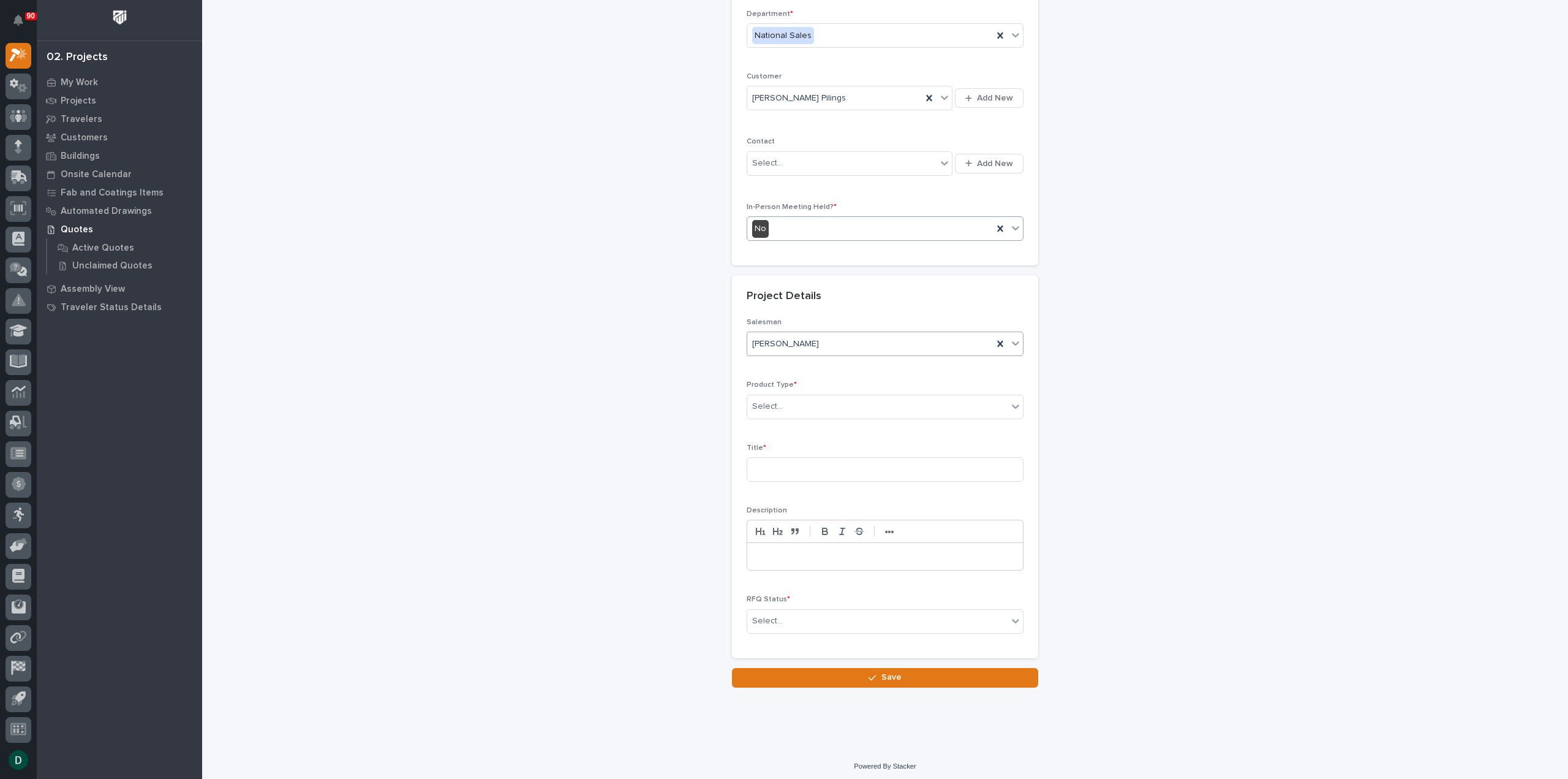
click at [813, 345] on div "[PERSON_NAME]" at bounding box center [870, 344] width 246 height 20
click at [817, 467] on div "[PERSON_NAME]" at bounding box center [880, 471] width 275 height 22
click at [808, 401] on div "Select..." at bounding box center [878, 406] width 261 height 20
click at [802, 445] on div "Cranes" at bounding box center [880, 448] width 275 height 22
click at [822, 467] on input at bounding box center [885, 470] width 277 height 25
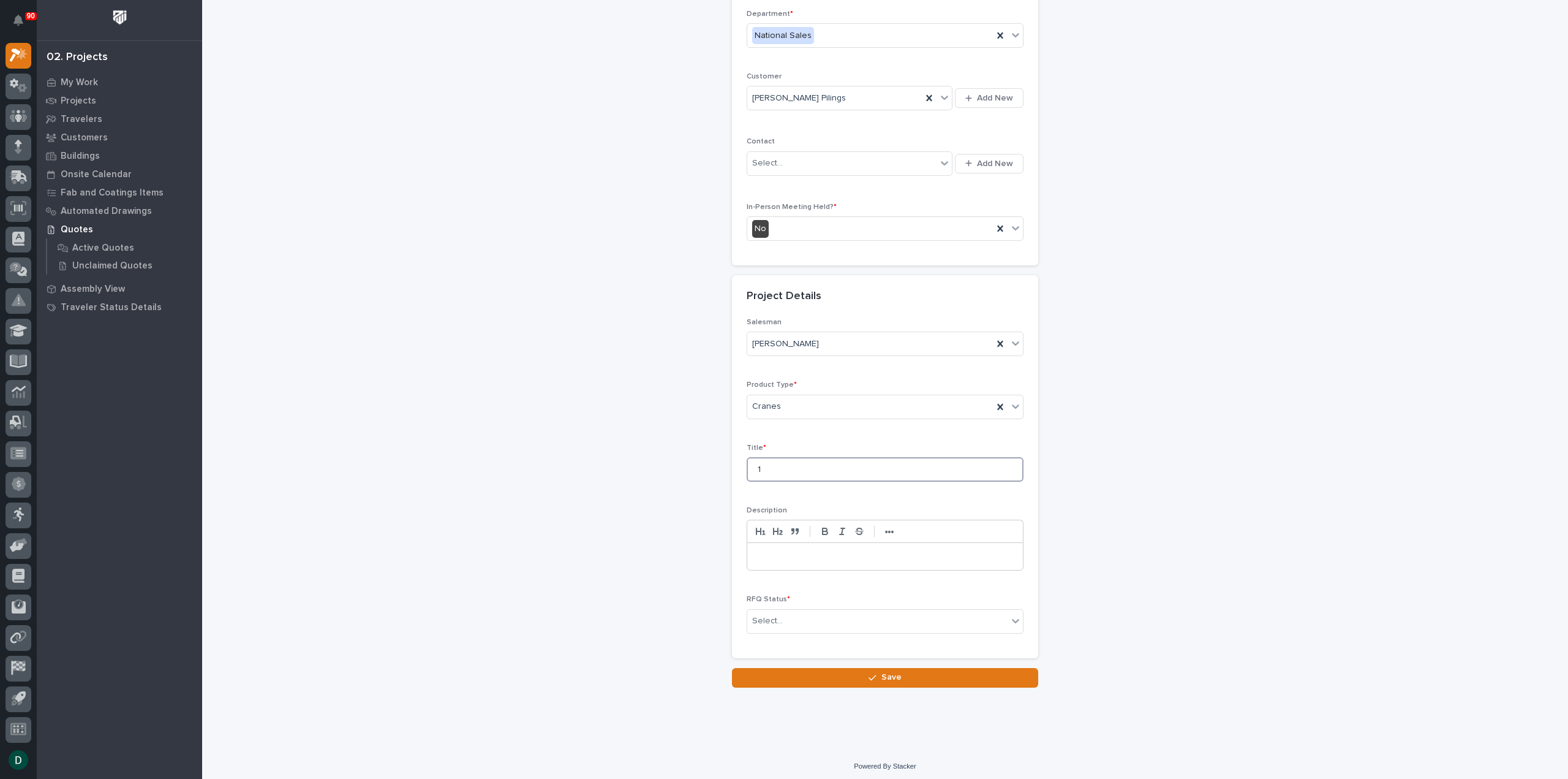
type input "1"
click at [784, 555] on p at bounding box center [885, 556] width 258 height 12
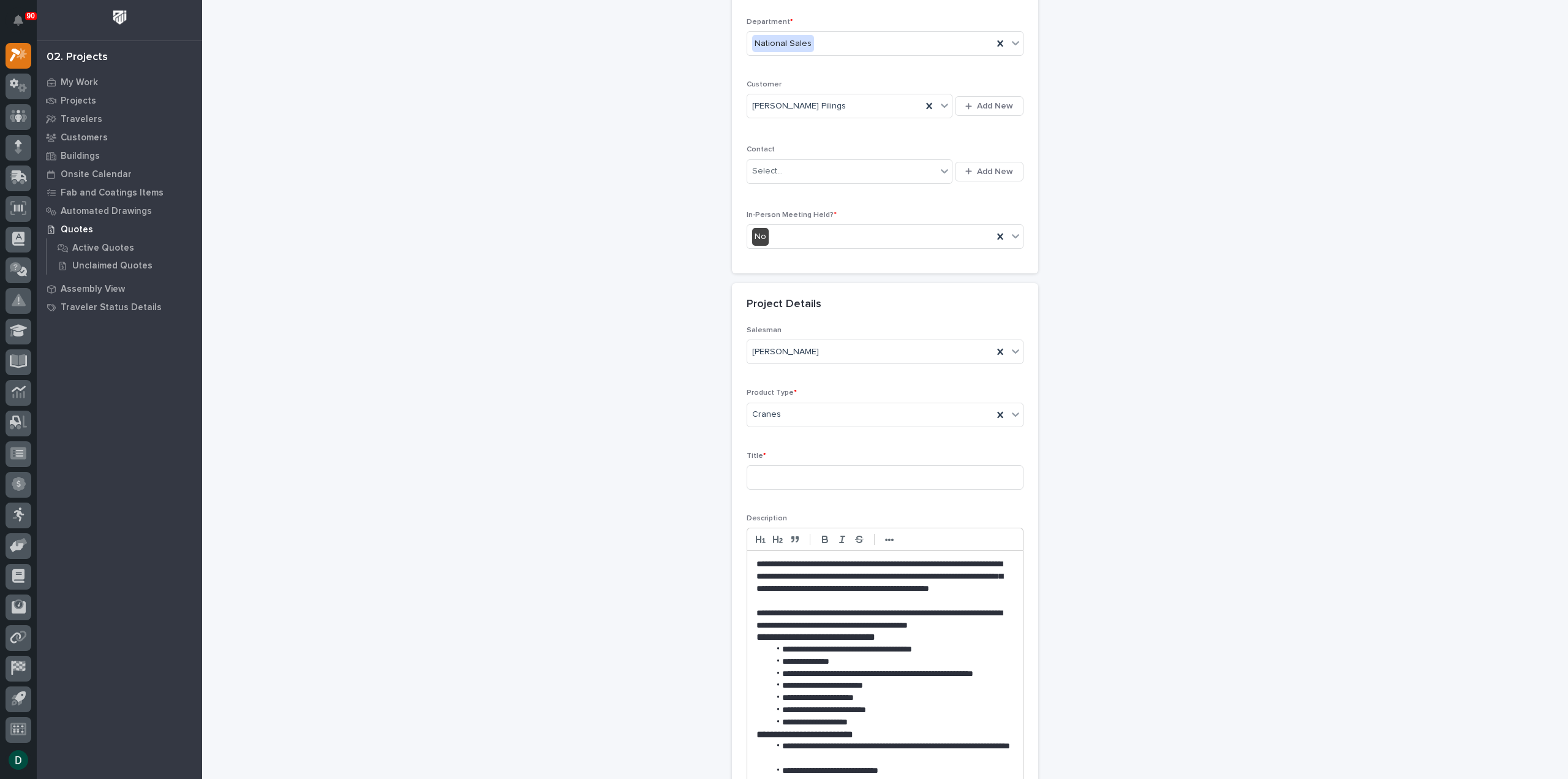
scroll to position [24, 0]
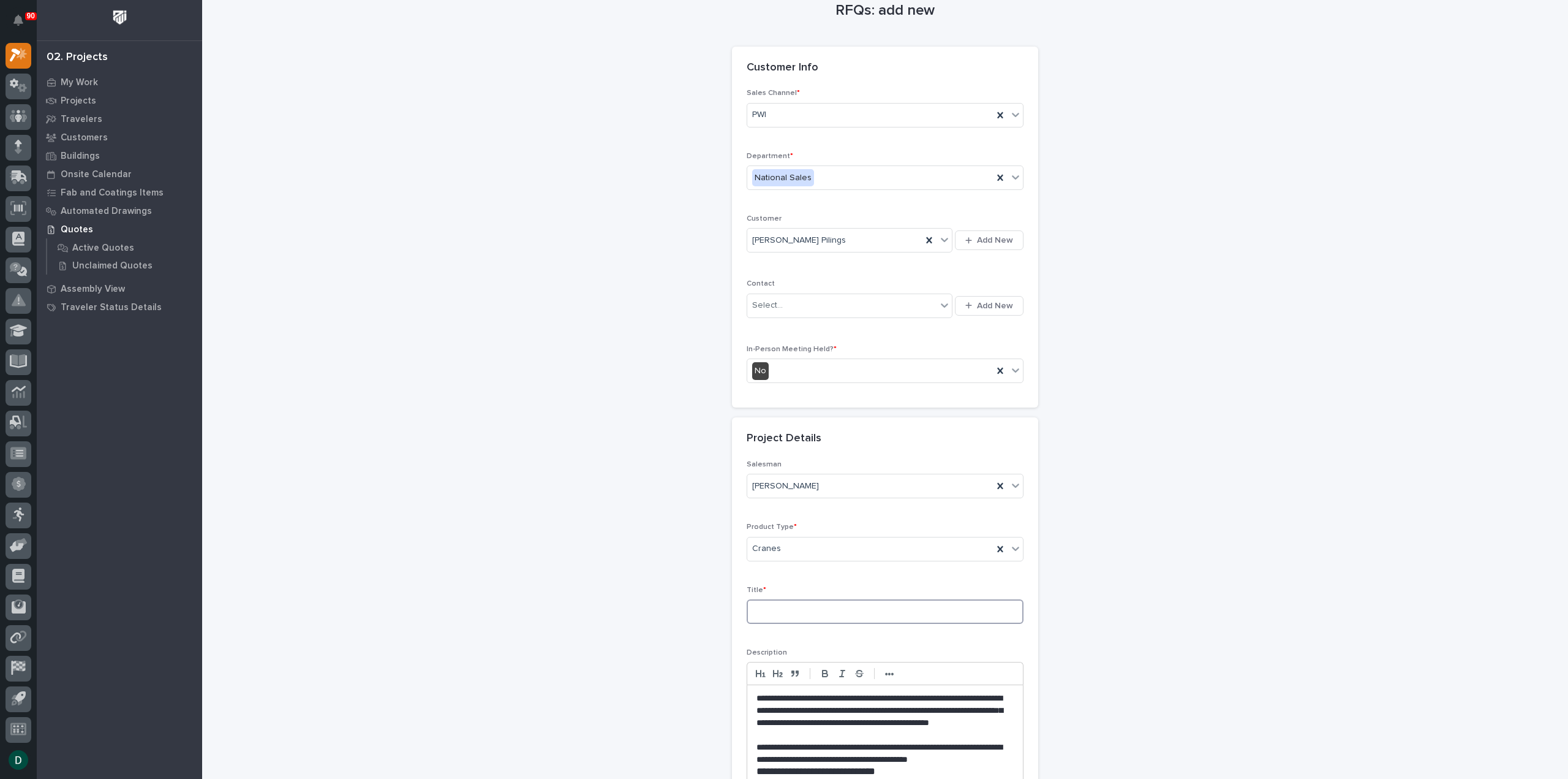
click at [790, 609] on input at bounding box center [885, 612] width 277 height 25
type input "FSTRM1 Crane System"
click at [549, 565] on div "**********" at bounding box center [885, 568] width 1229 height 1180
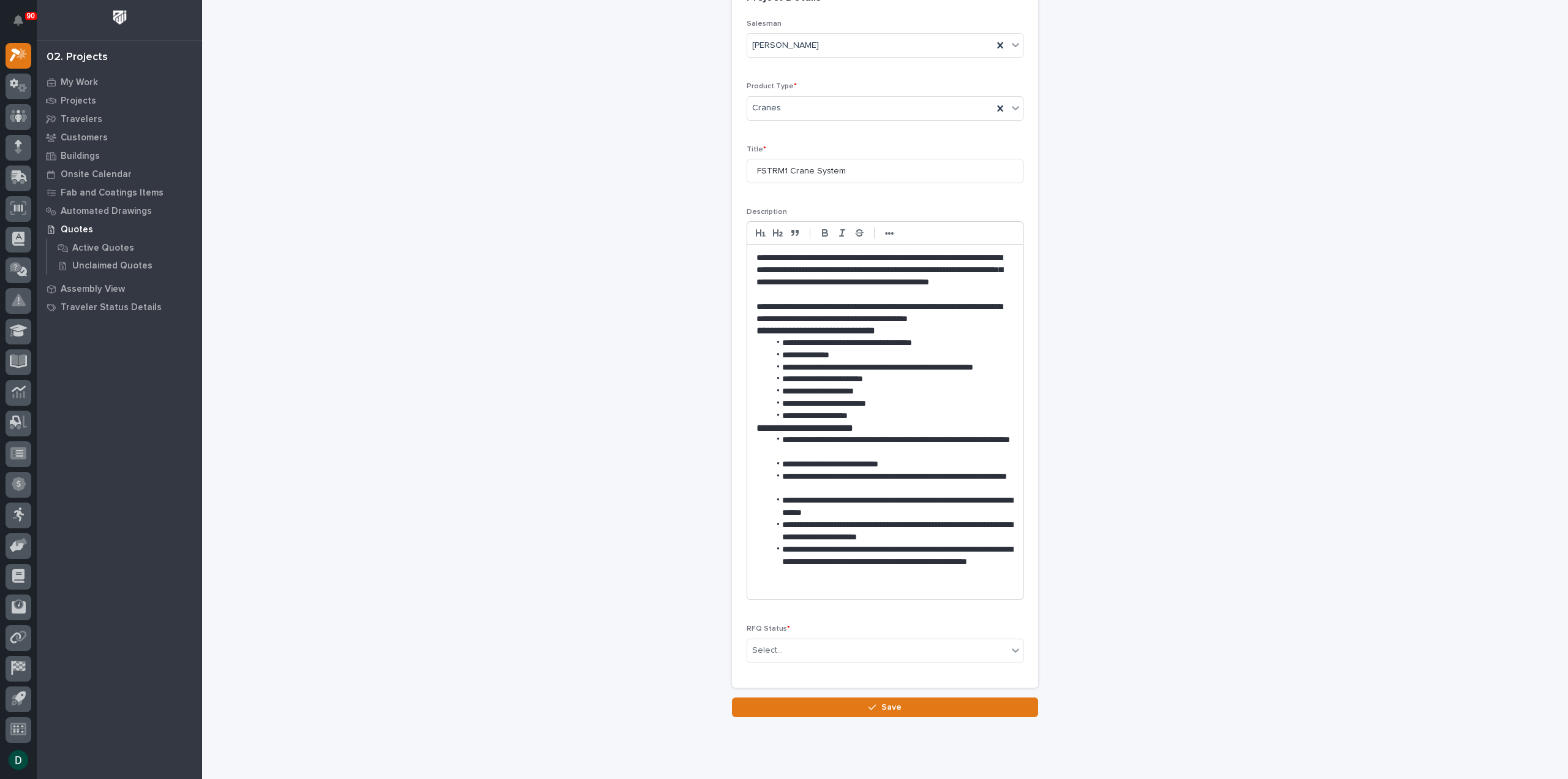
scroll to position [494, 0]
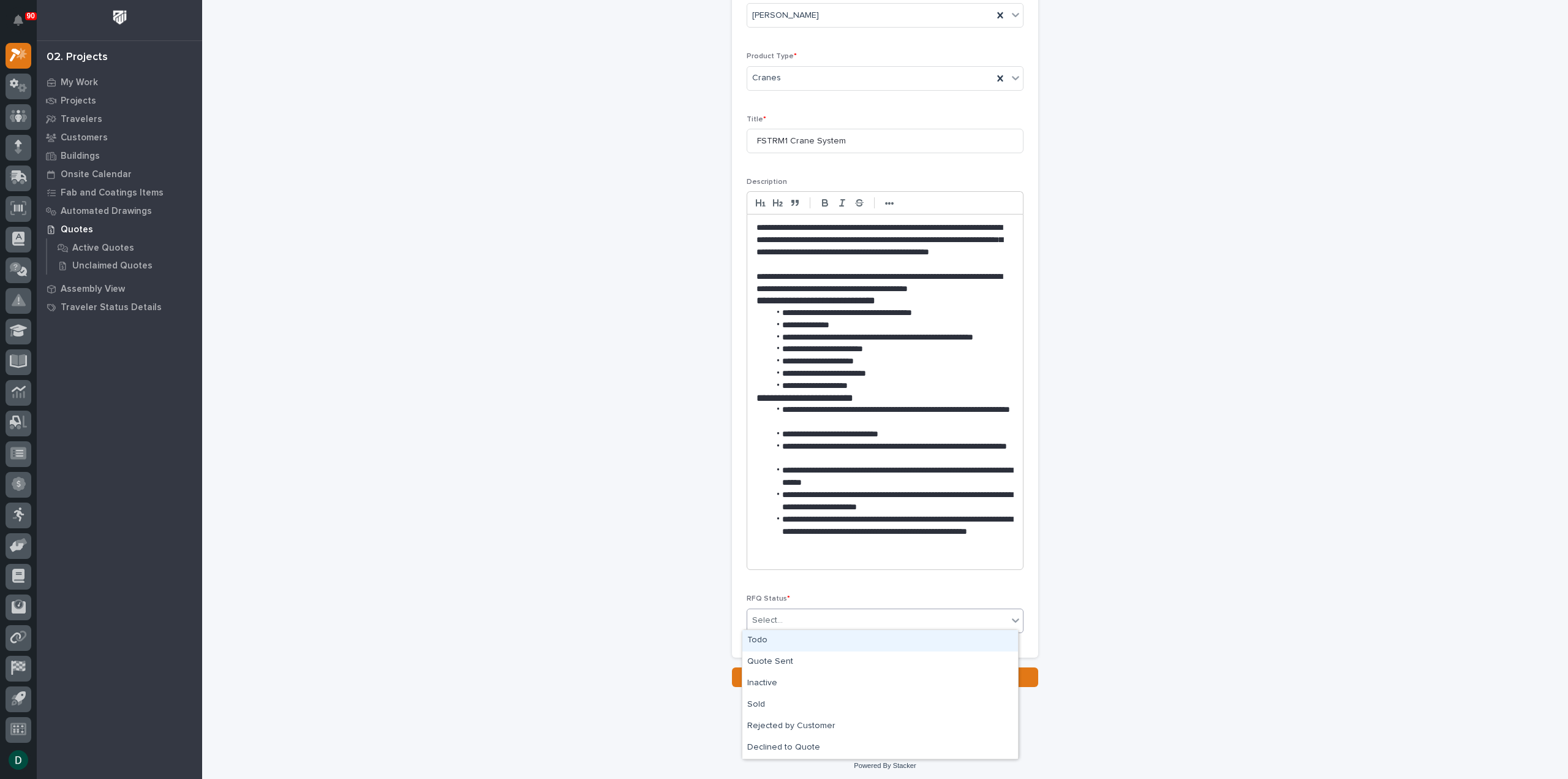
click at [790, 618] on div "Select..." at bounding box center [878, 620] width 261 height 20
click at [794, 647] on div "Todo" at bounding box center [880, 641] width 275 height 22
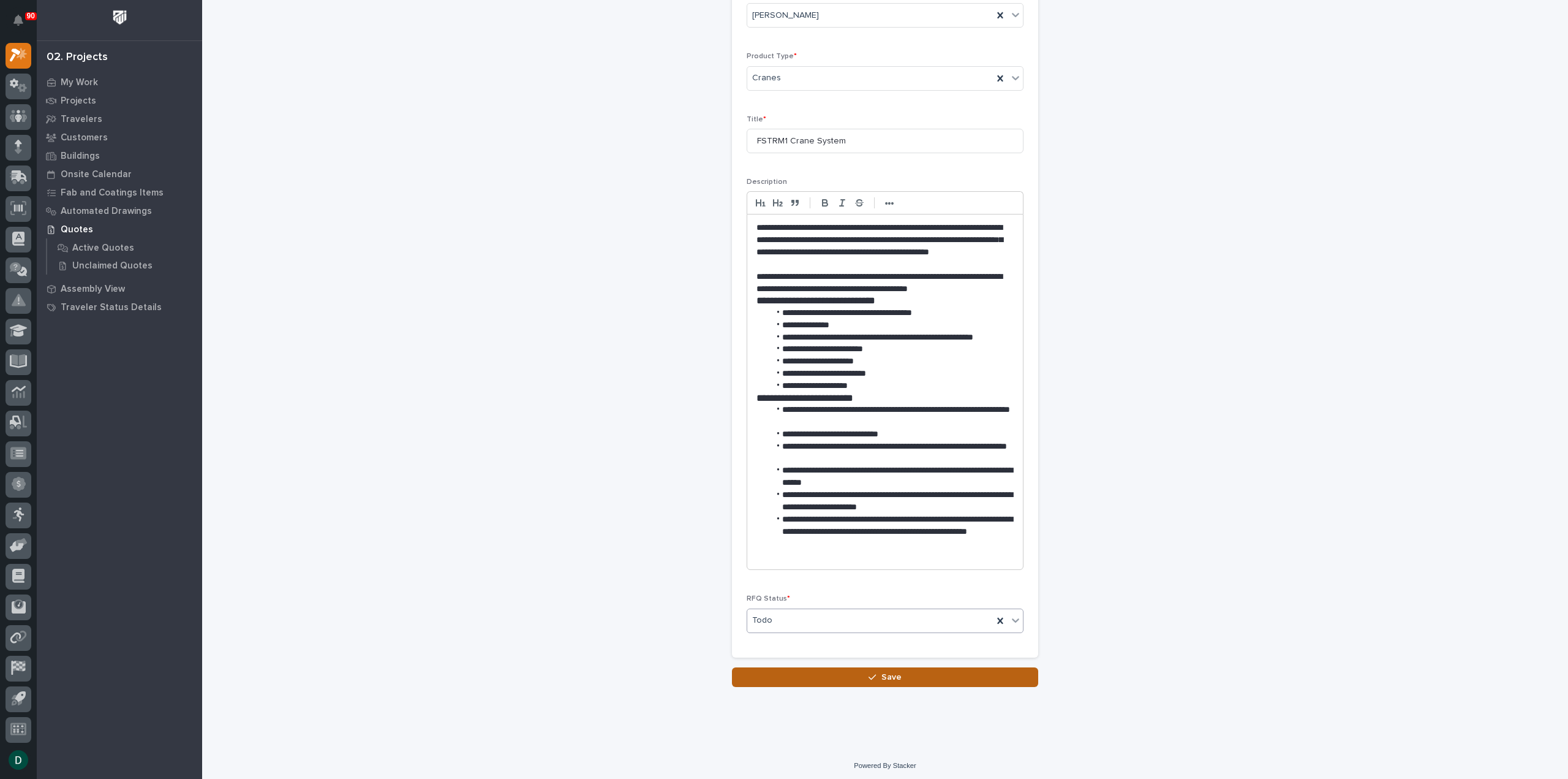
click at [882, 672] on span "Save" at bounding box center [892, 677] width 20 height 11
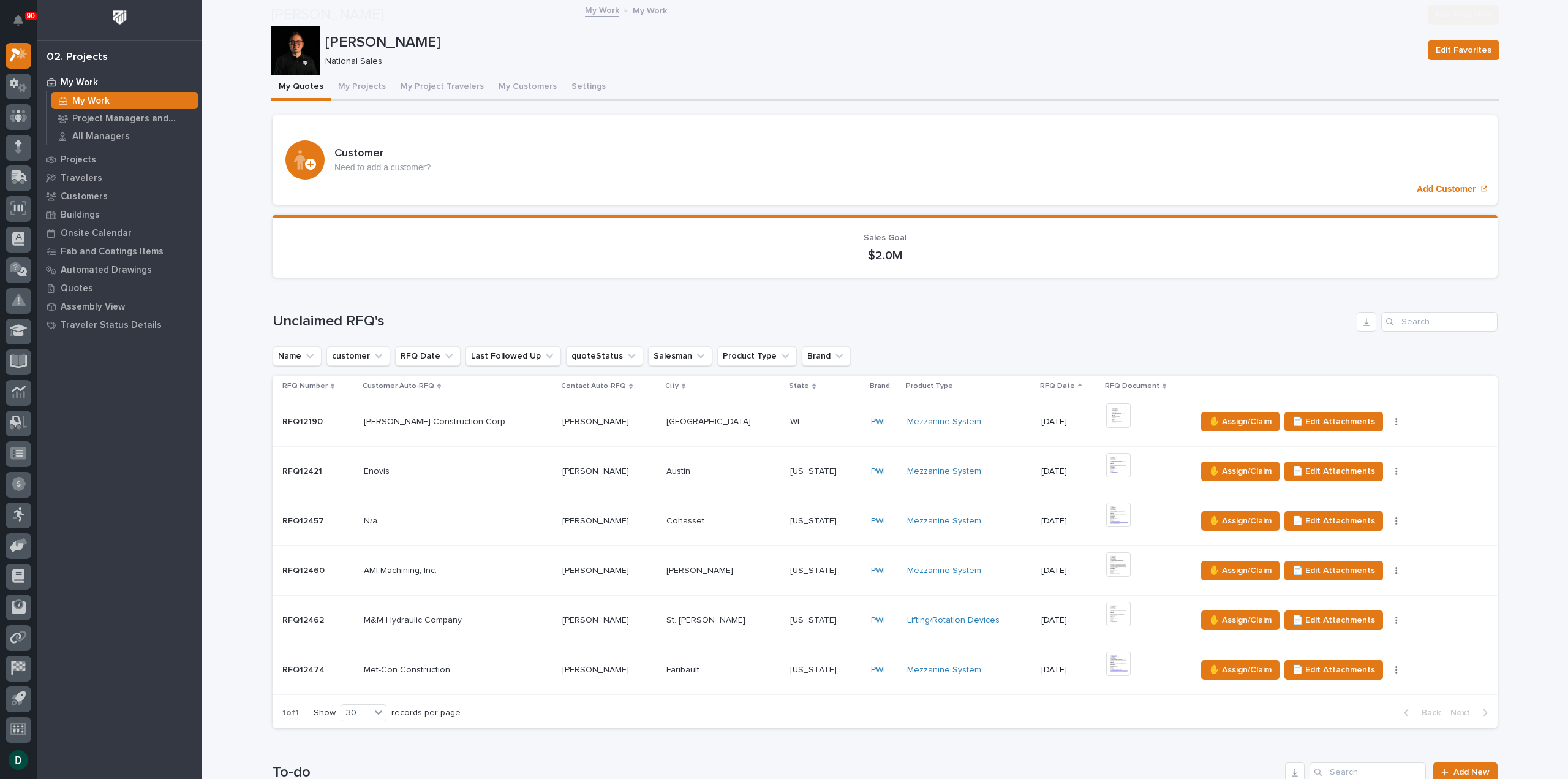
scroll to position [490, 0]
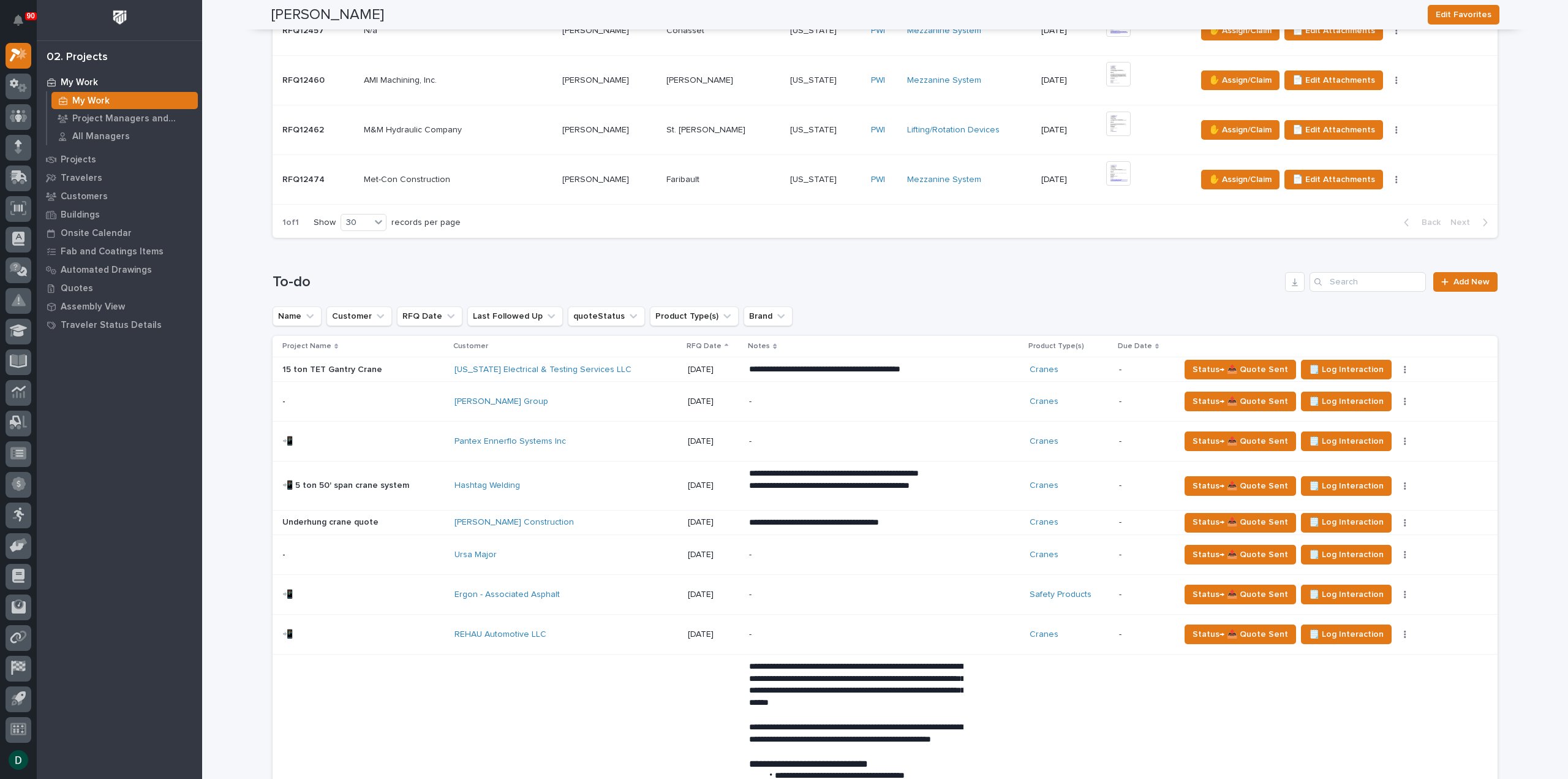
click at [427, 405] on p at bounding box center [363, 402] width 162 height 11
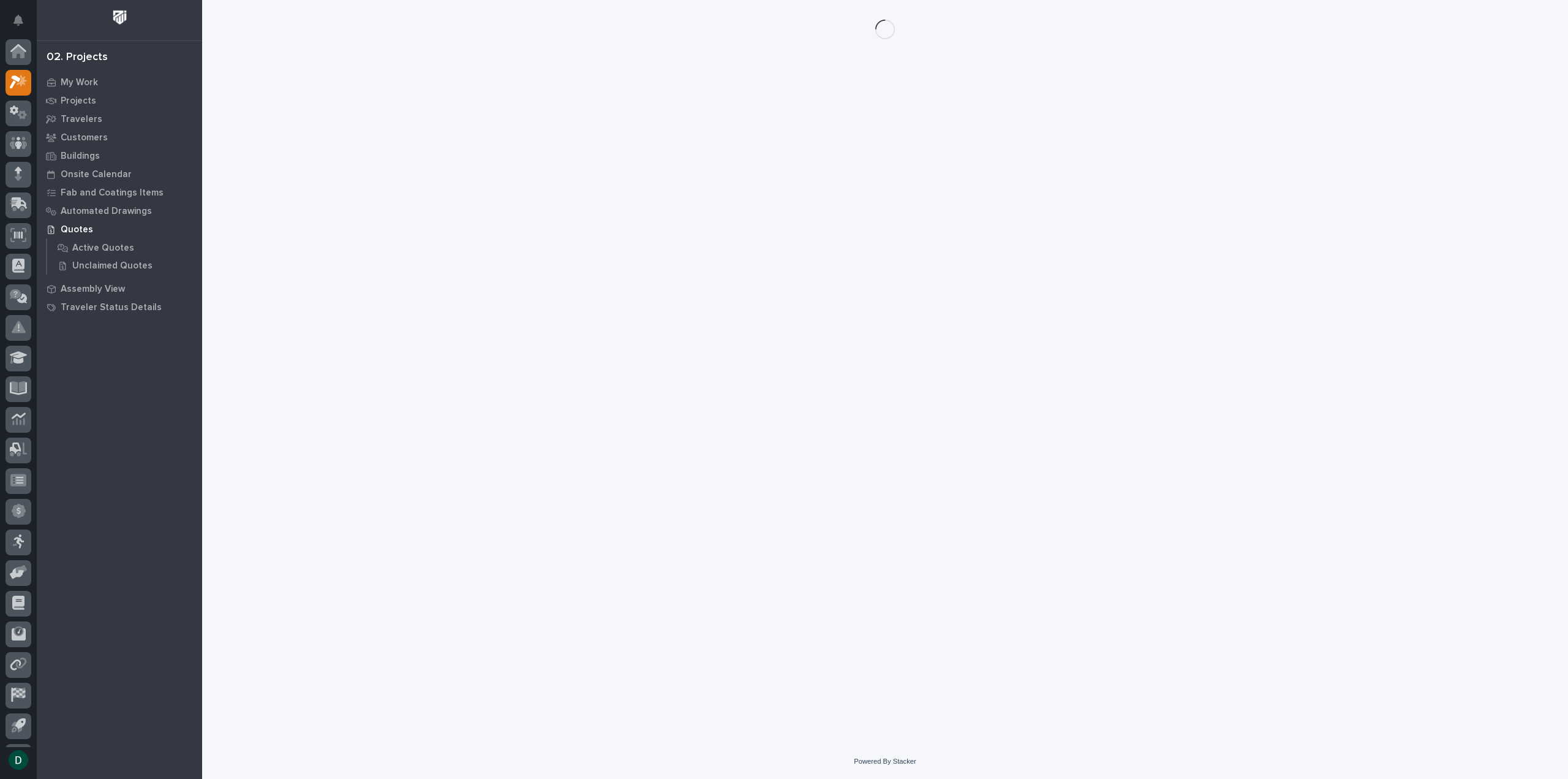
scroll to position [27, 0]
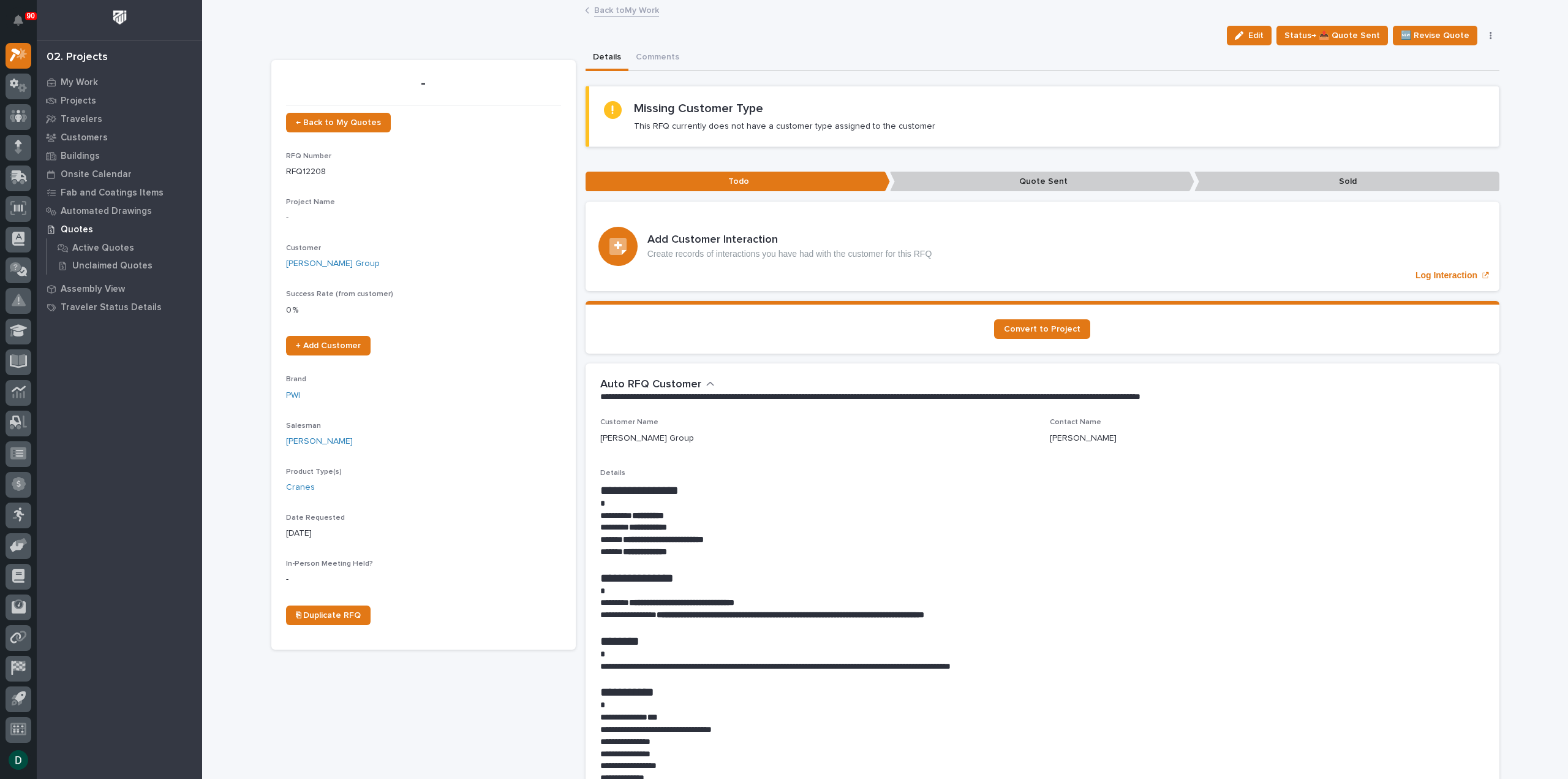
click at [719, 558] on p at bounding box center [1042, 565] width 885 height 12
click at [1482, 38] on button "button" at bounding box center [1491, 35] width 17 height 8
click at [1442, 159] on button "🚩 Edit Flags" at bounding box center [1439, 157] width 109 height 19
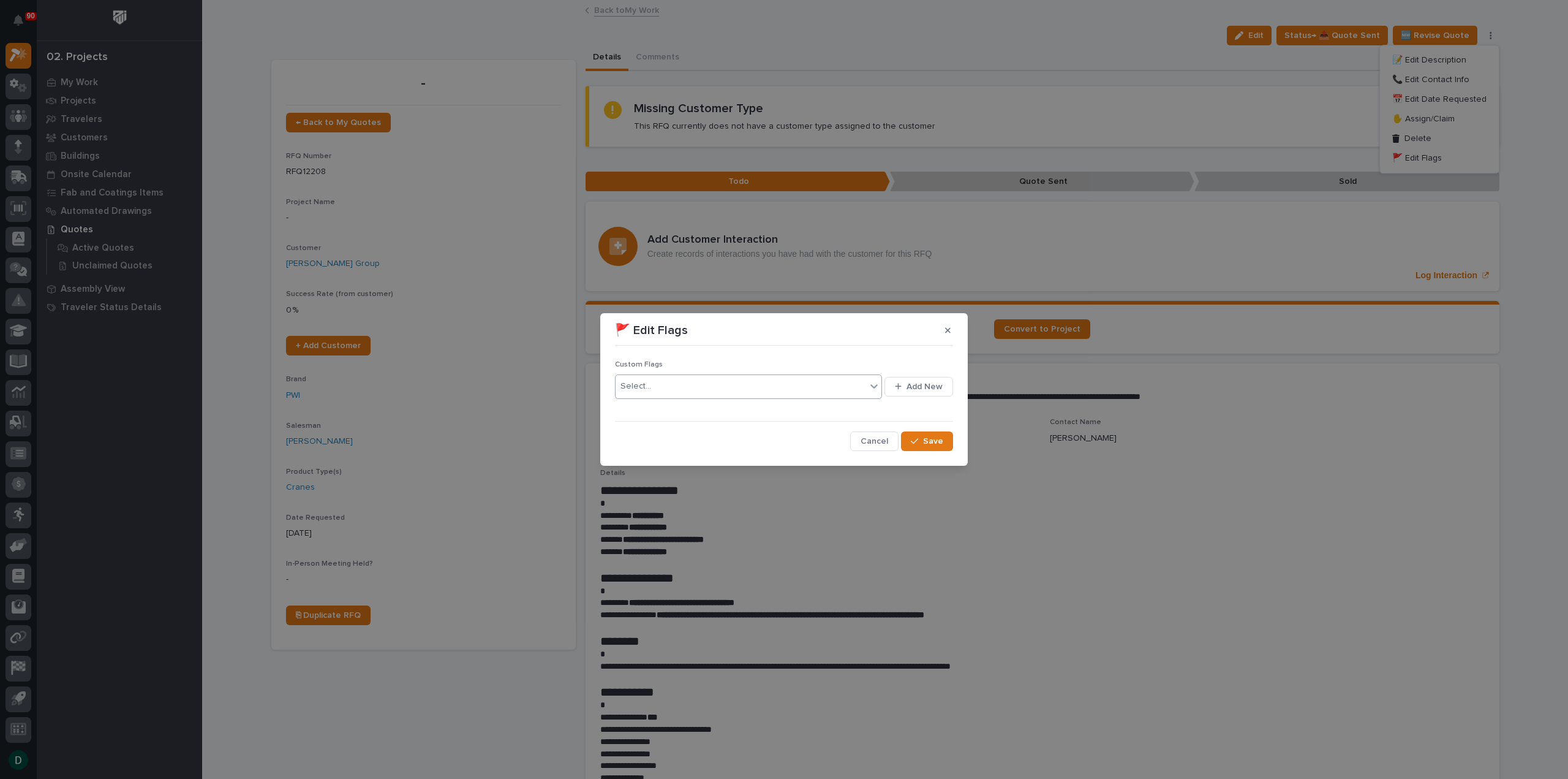
click at [723, 390] on div "Select..." at bounding box center [740, 386] width 251 height 20
click at [663, 457] on div "📲" at bounding box center [749, 453] width 267 height 22
click at [925, 443] on span "Save" at bounding box center [933, 441] width 20 height 11
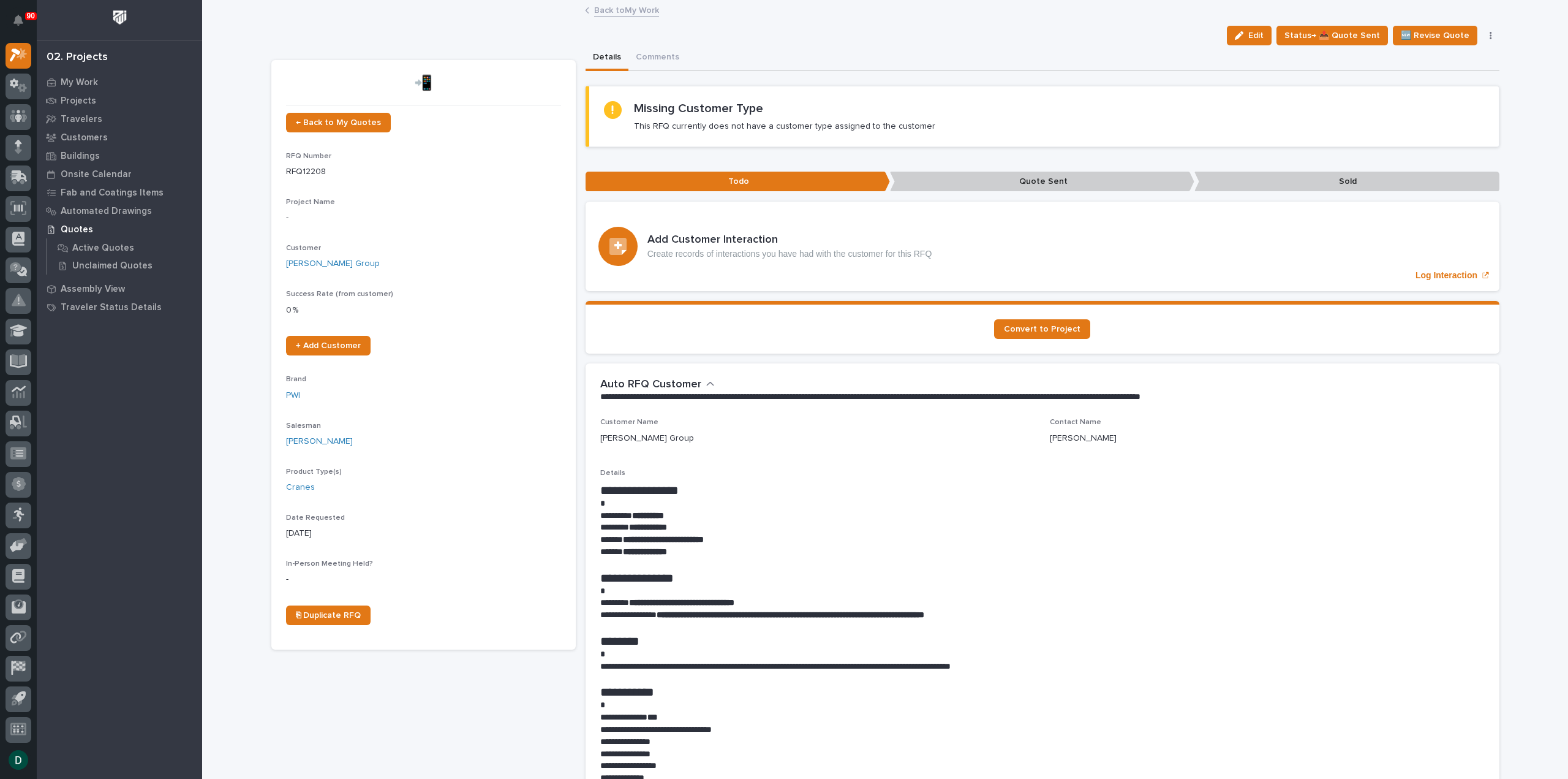
click at [636, 14] on link "Back to My Work" at bounding box center [626, 9] width 65 height 14
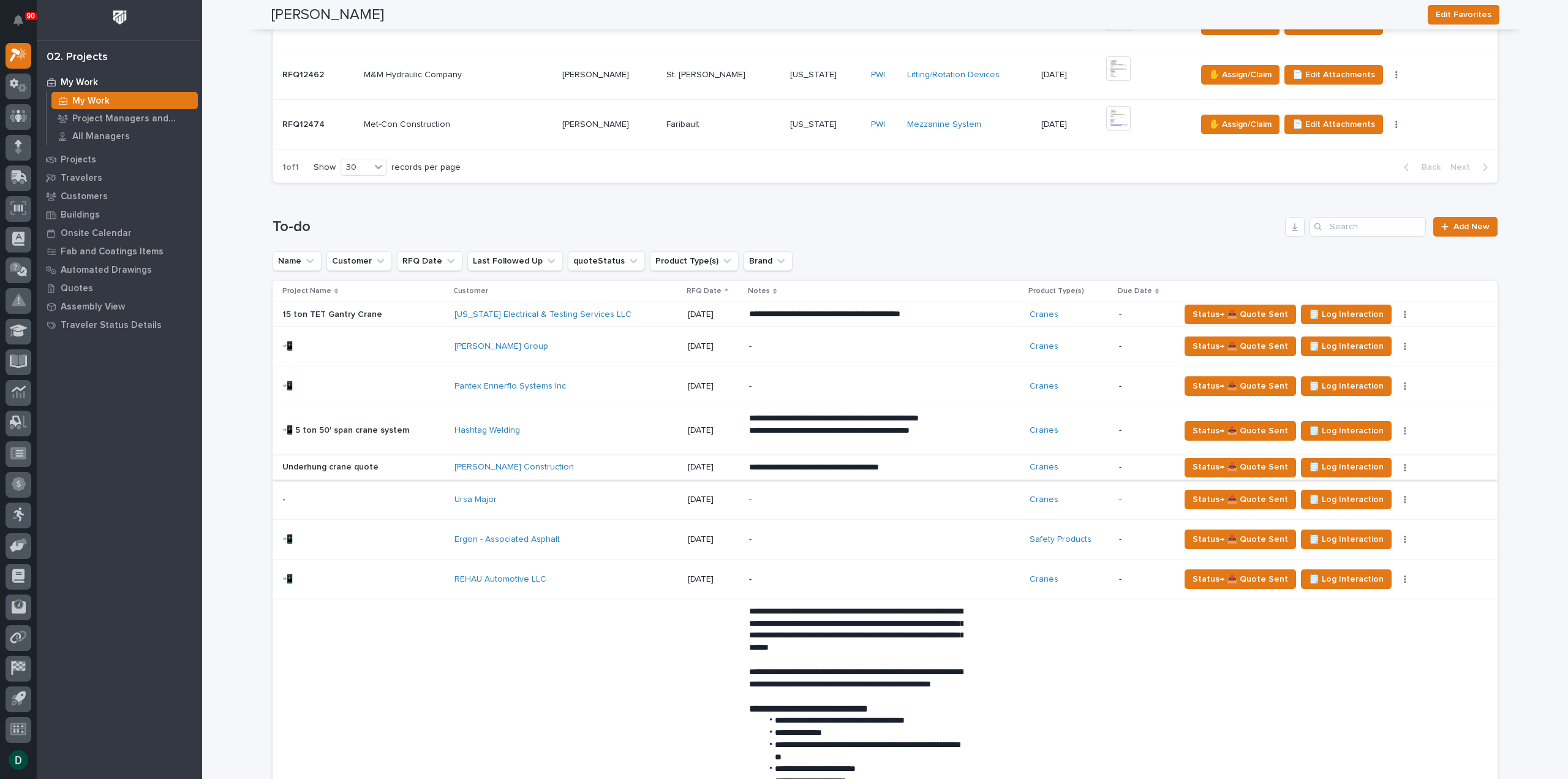
scroll to position [551, 0]
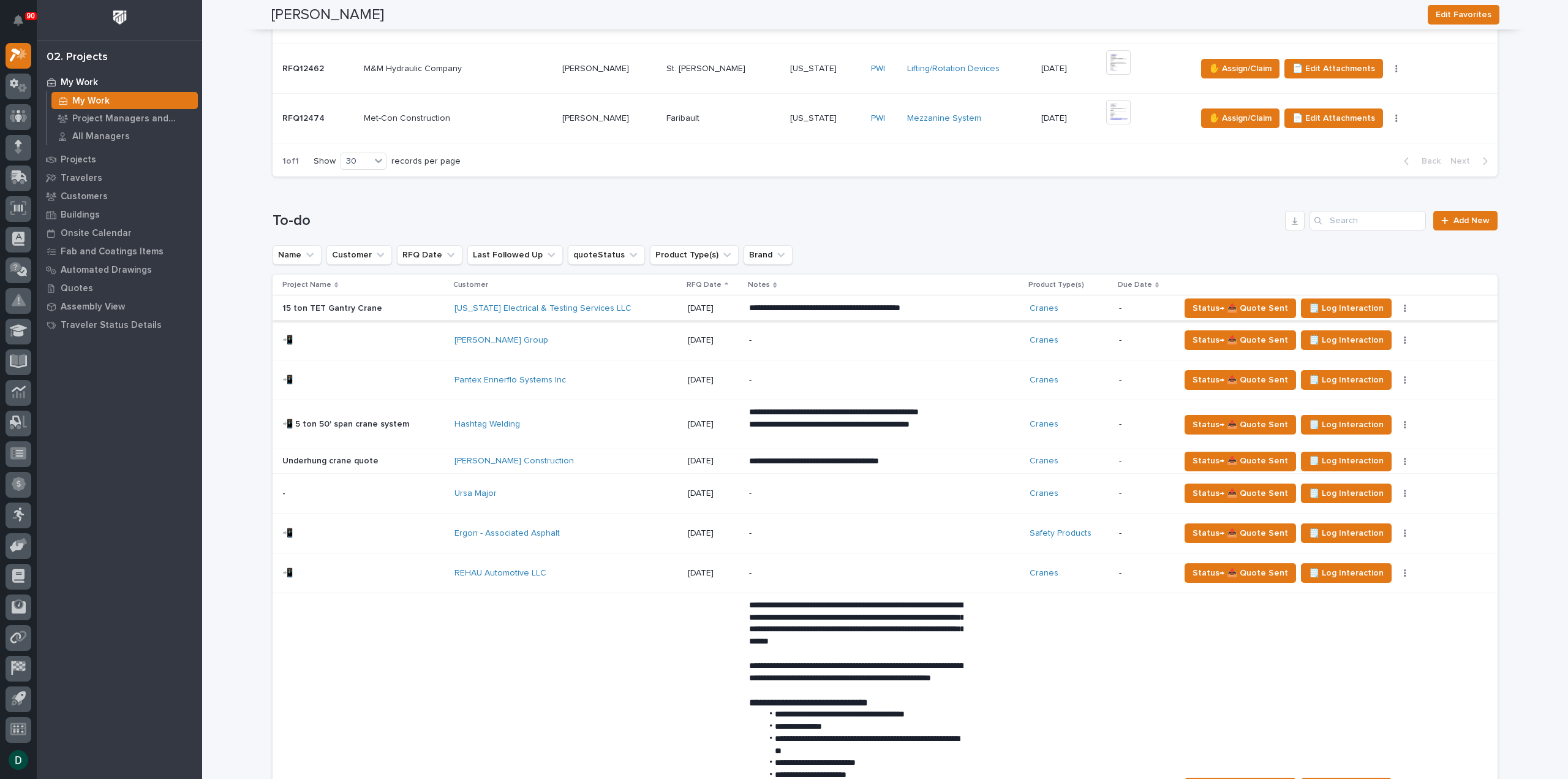
click at [1397, 305] on button "button" at bounding box center [1405, 308] width 17 height 8
click at [1365, 350] on button "🚩 Edit Flags" at bounding box center [1340, 351] width 111 height 19
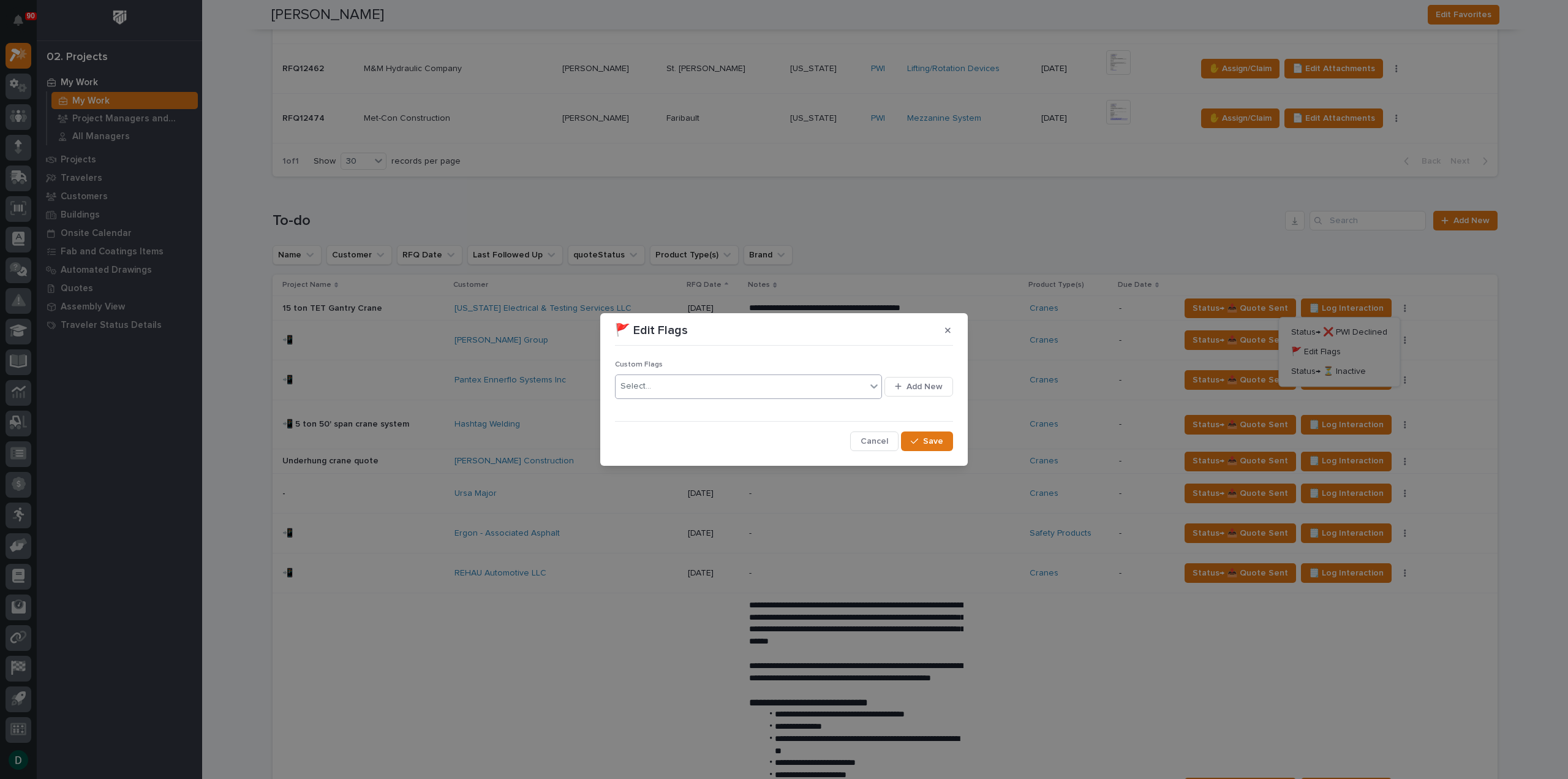
click at [719, 383] on div "Select..." at bounding box center [740, 386] width 251 height 20
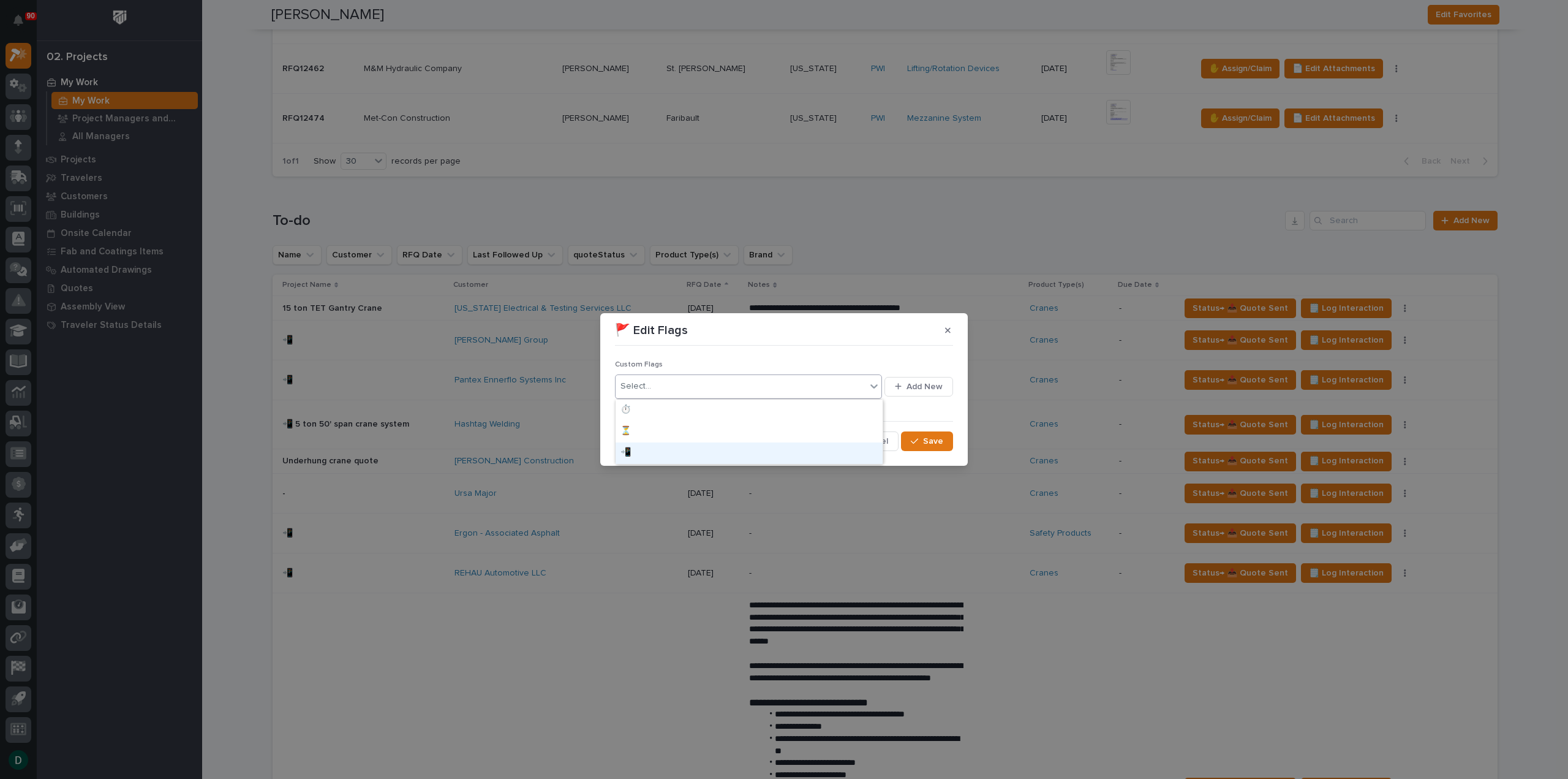
drag, startPoint x: 636, startPoint y: 455, endPoint x: 687, endPoint y: 453, distance: 51.0
click at [636, 455] on div "📲" at bounding box center [749, 453] width 267 height 22
click at [936, 443] on span "Save" at bounding box center [933, 441] width 20 height 11
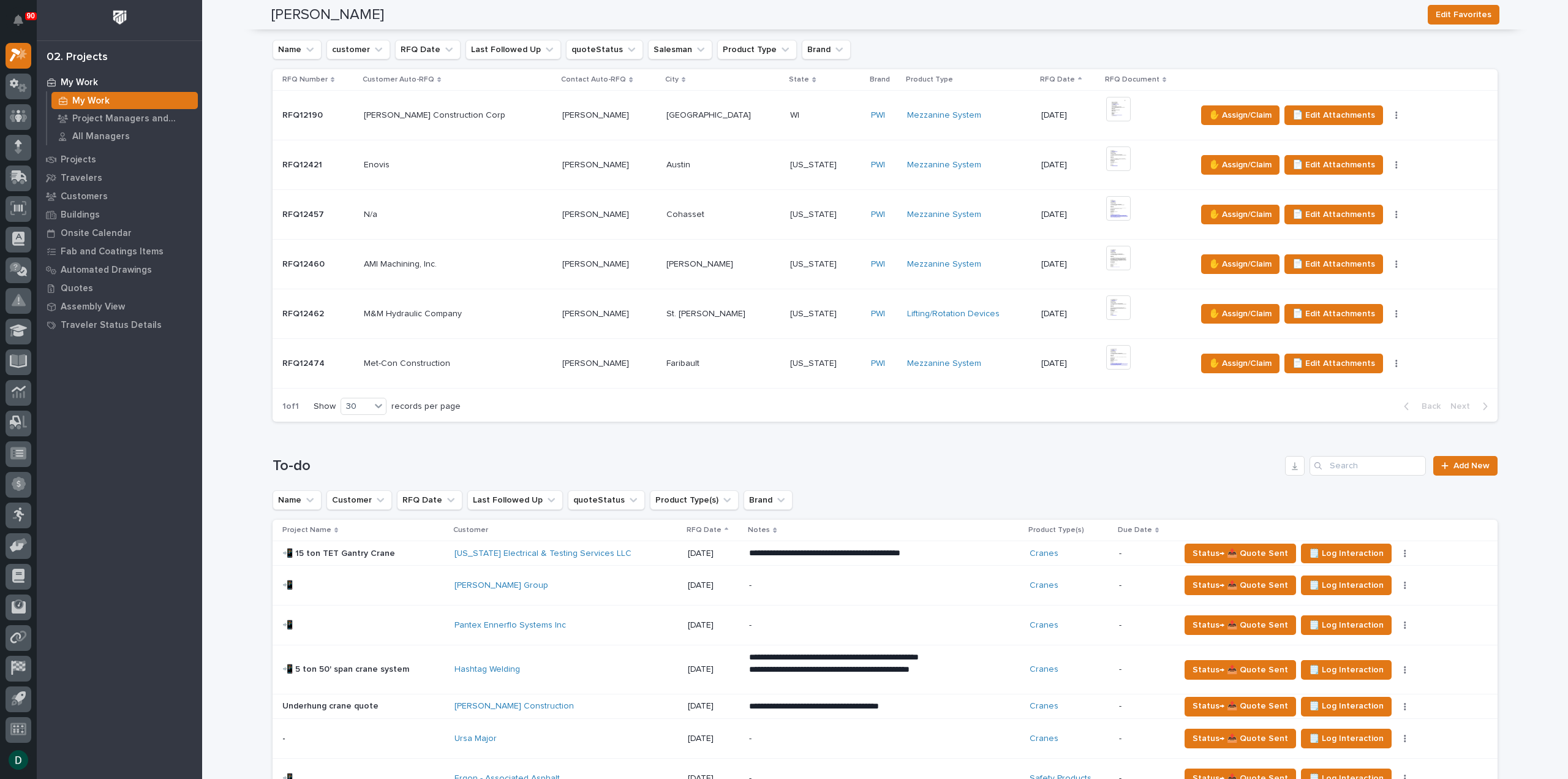
scroll to position [184, 0]
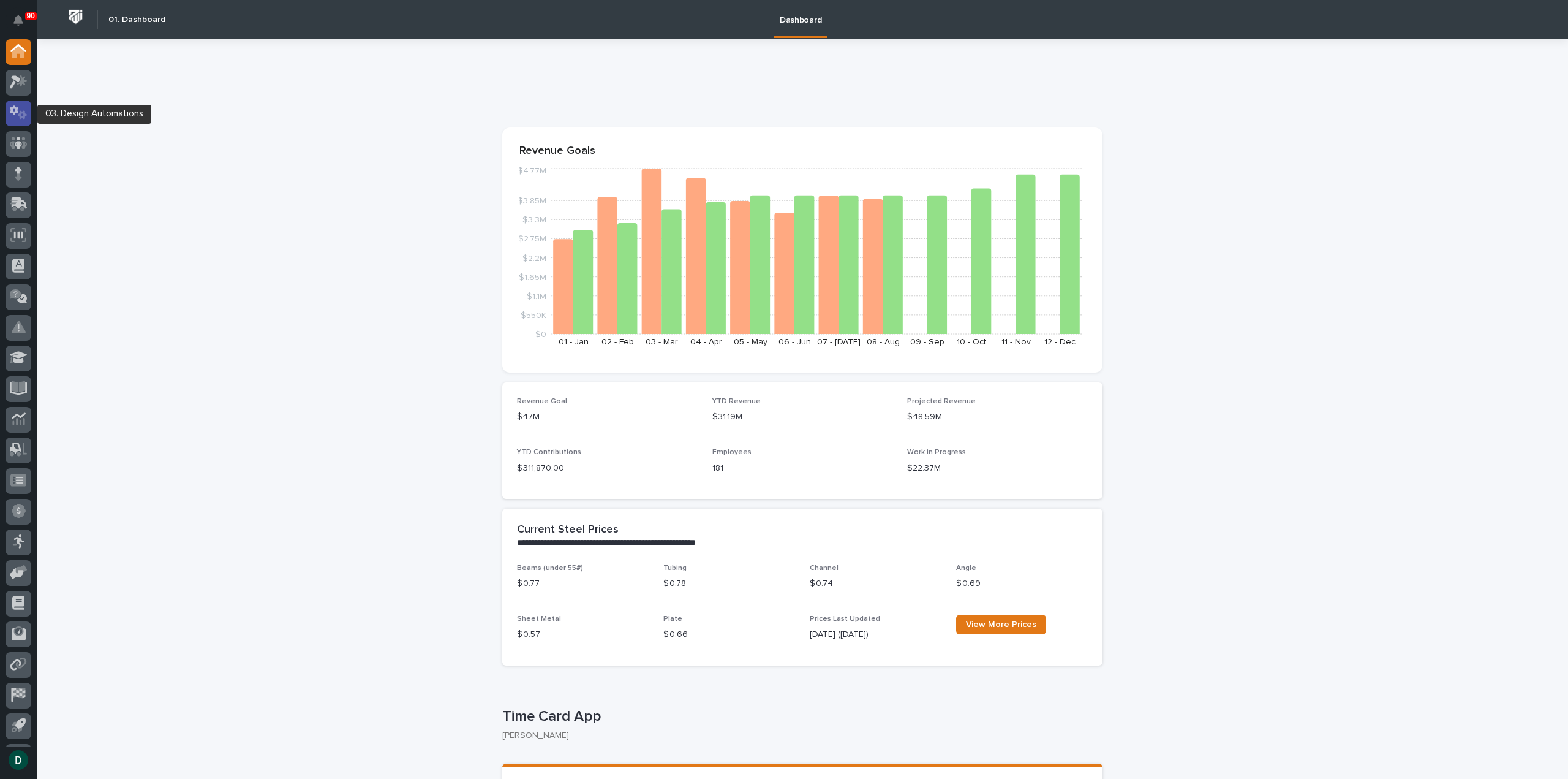
click at [23, 115] on icon at bounding box center [22, 115] width 9 height 8
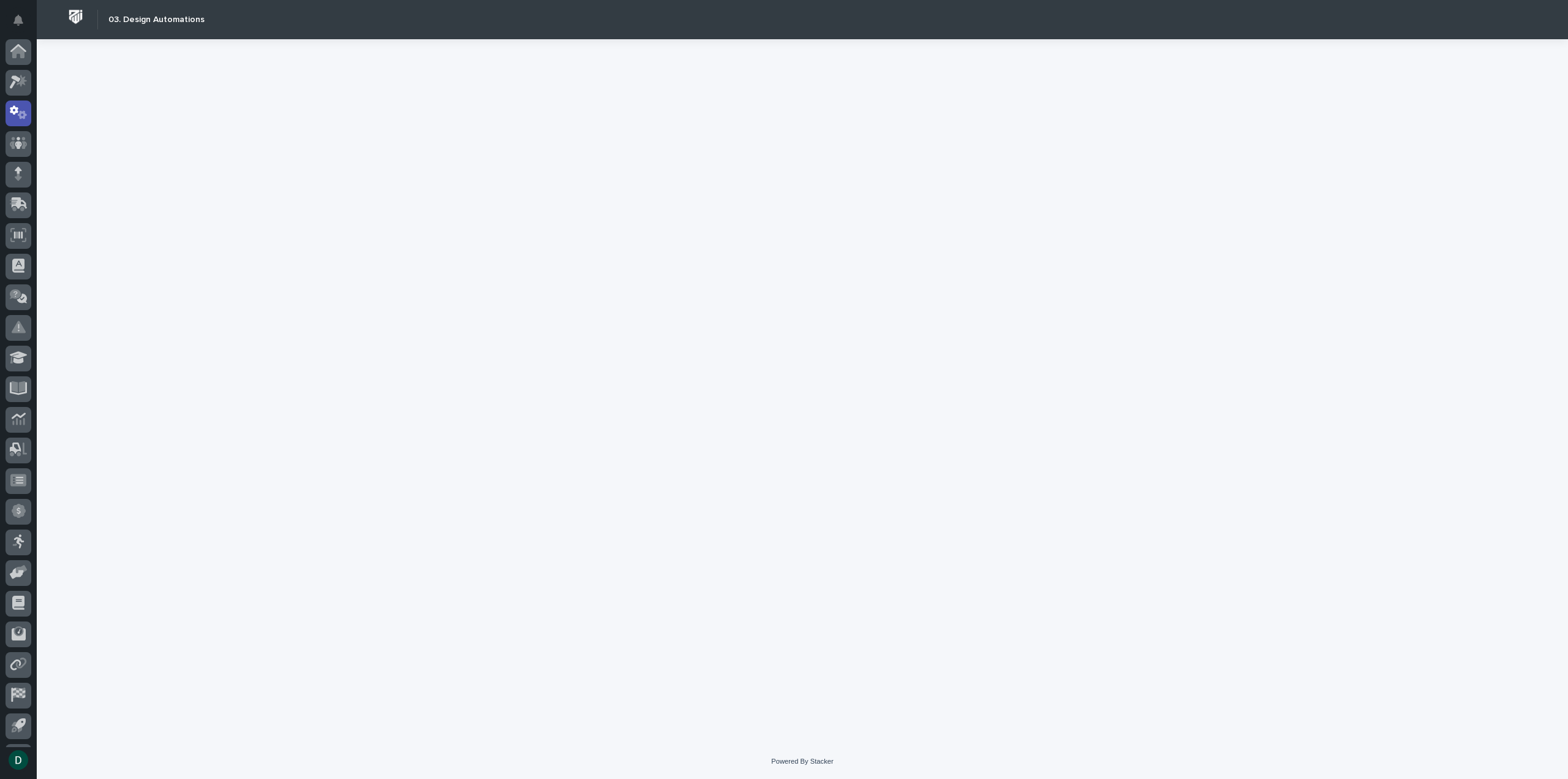
scroll to position [27, 0]
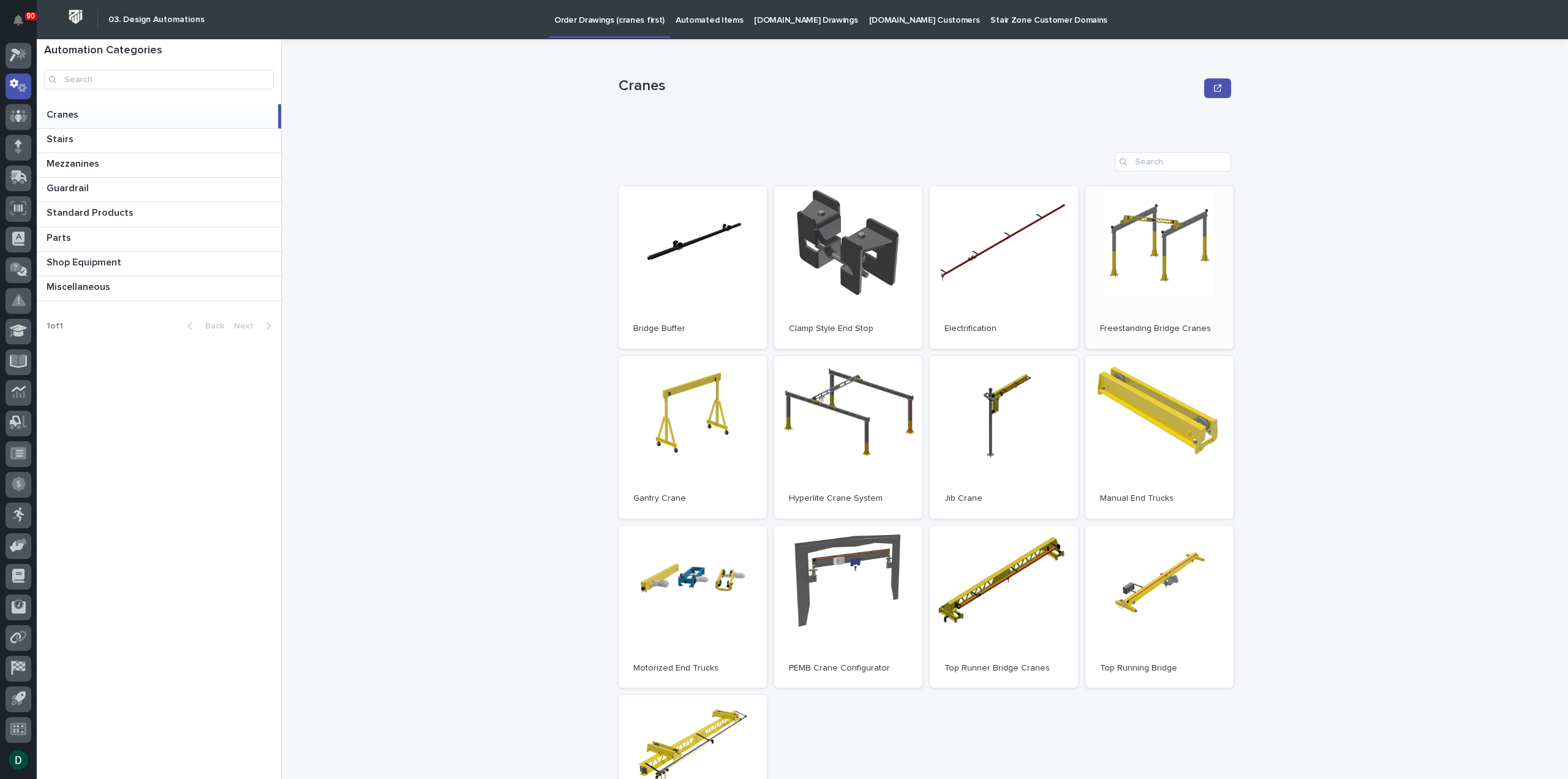
click at [1175, 295] on link "Open" at bounding box center [1159, 267] width 148 height 162
